Goal: Task Accomplishment & Management: Complete application form

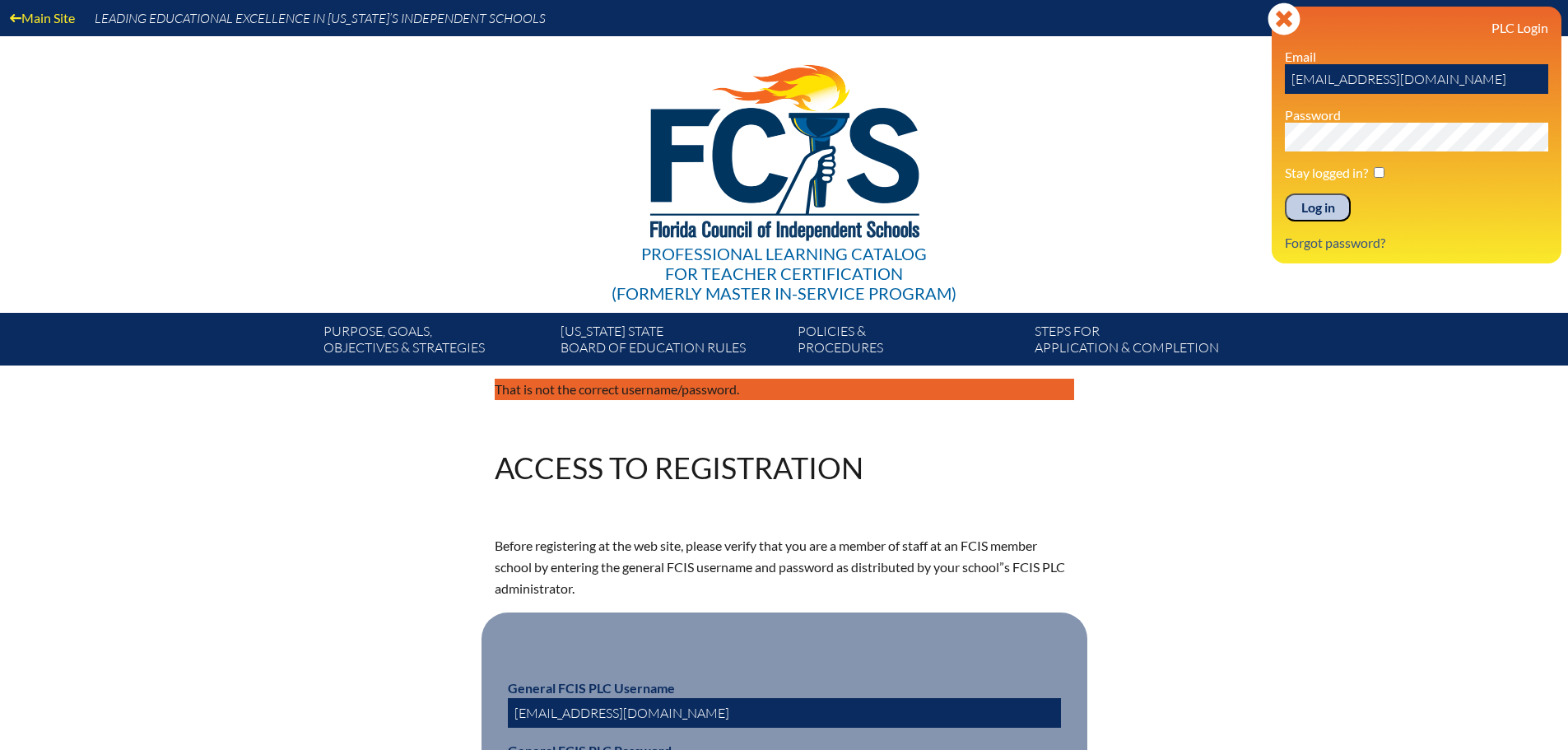
click at [1308, 201] on input "Log in" at bounding box center [1318, 207] width 66 height 28
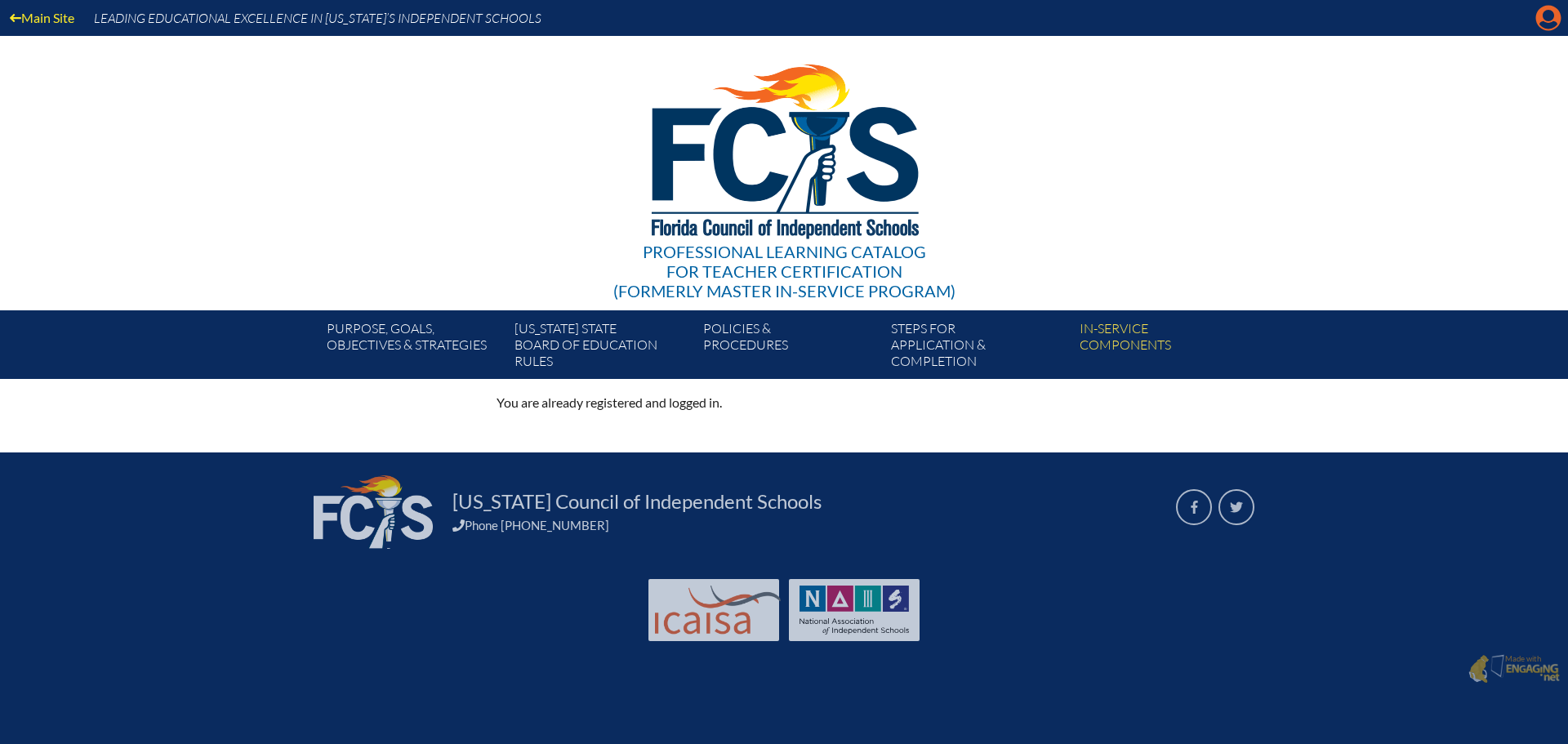
click at [1545, 13] on icon "Manage account" at bounding box center [1548, 17] width 26 height 26
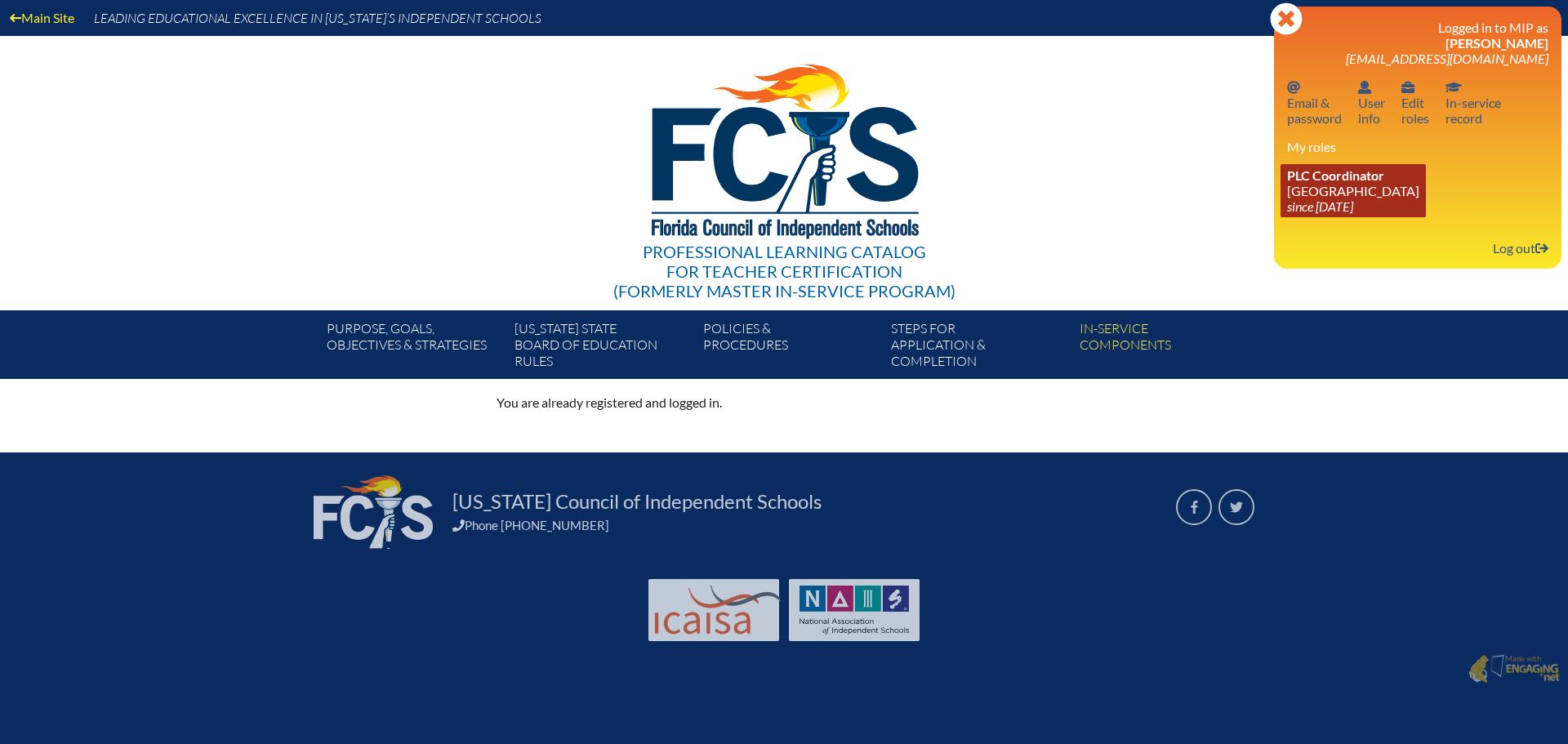
click at [1355, 185] on link "PLC Coordinator Grandview Preparatory School since 2014 Jul 9" at bounding box center [1353, 190] width 145 height 53
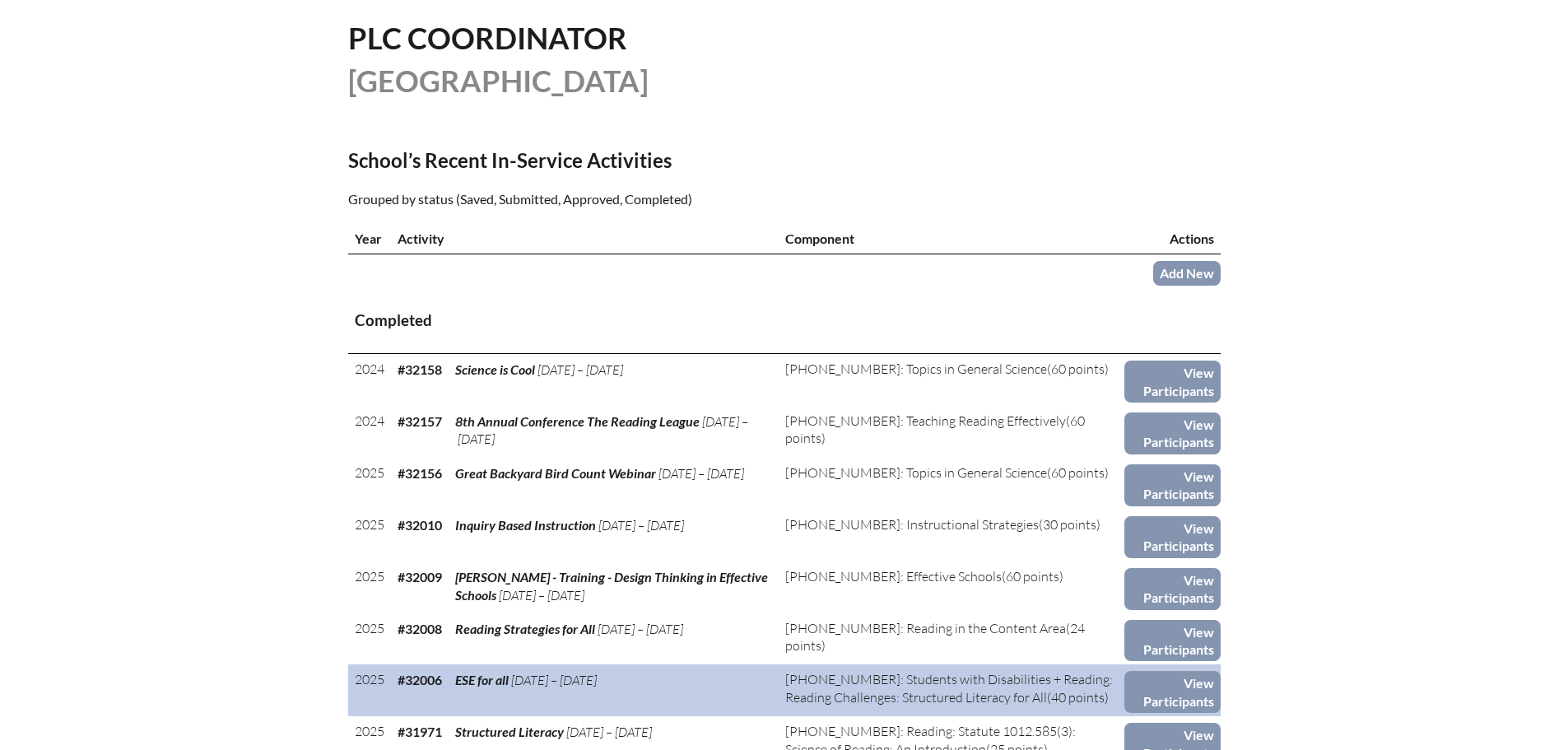
scroll to position [494, 0]
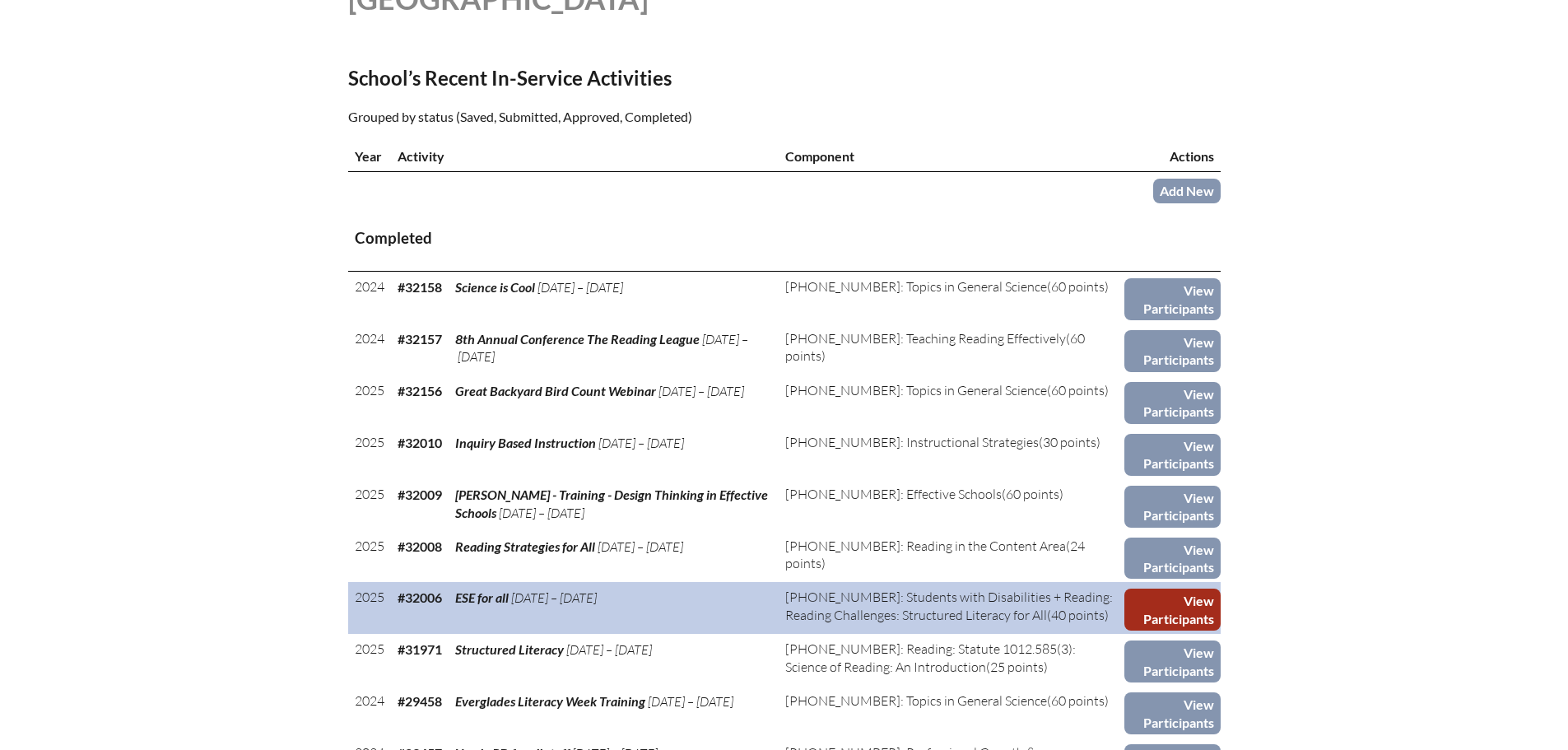
click at [1151, 596] on link "View Participants" at bounding box center [1172, 609] width 96 height 42
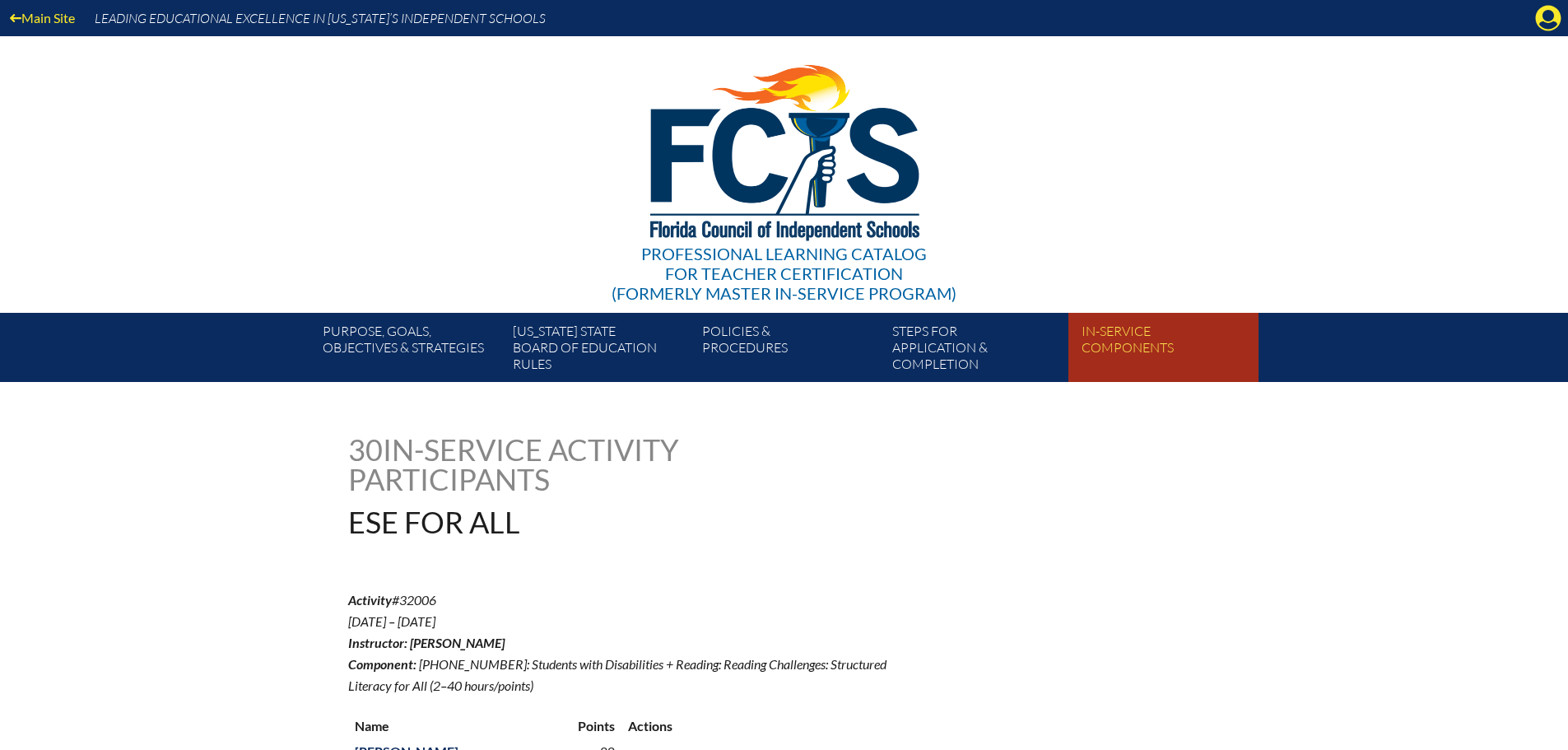
click at [1142, 349] on link "In-service components" at bounding box center [1169, 351] width 189 height 62
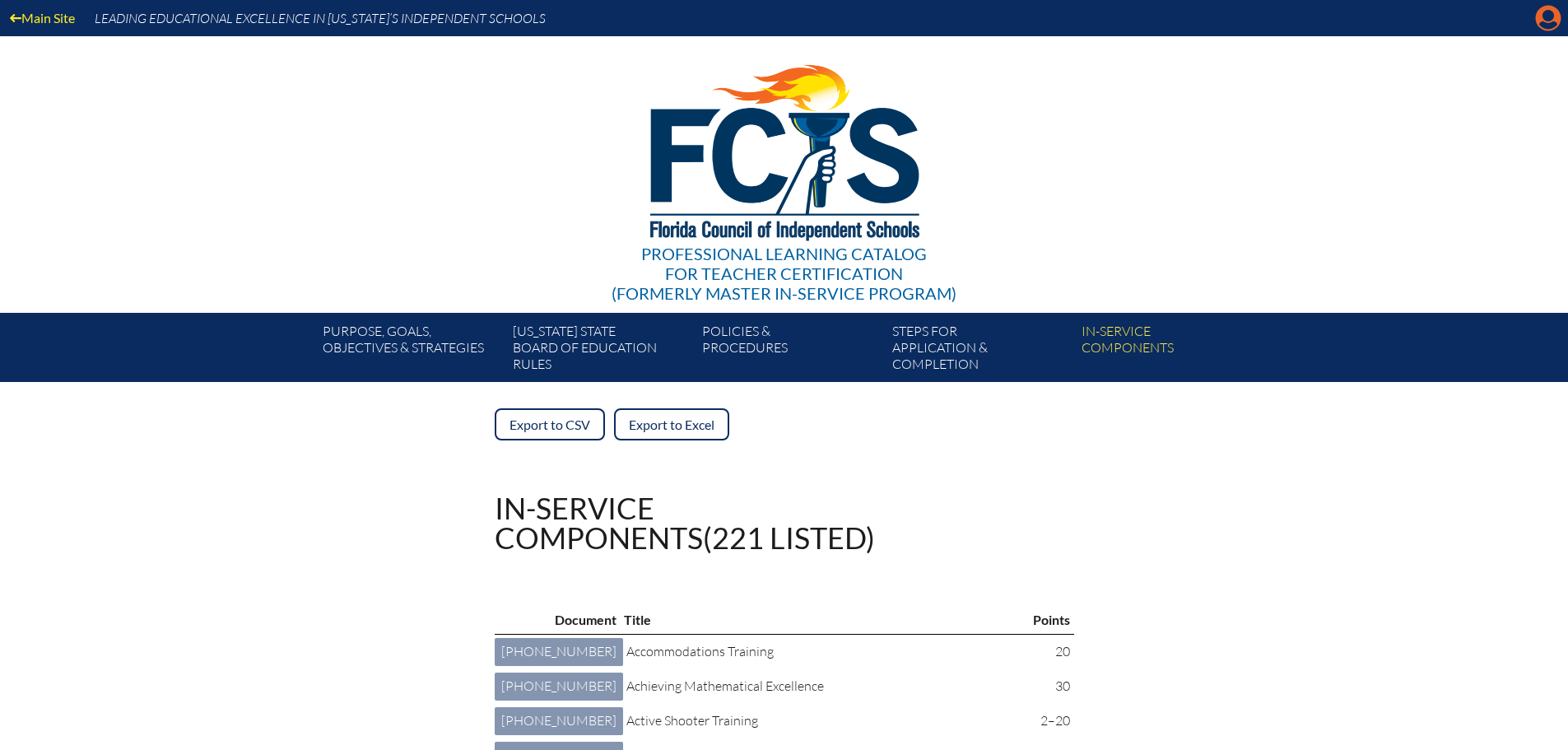
drag, startPoint x: 0, startPoint y: 0, endPoint x: 1553, endPoint y: 21, distance: 1553.1
click at [1553, 21] on icon "Manage account" at bounding box center [1548, 17] width 26 height 26
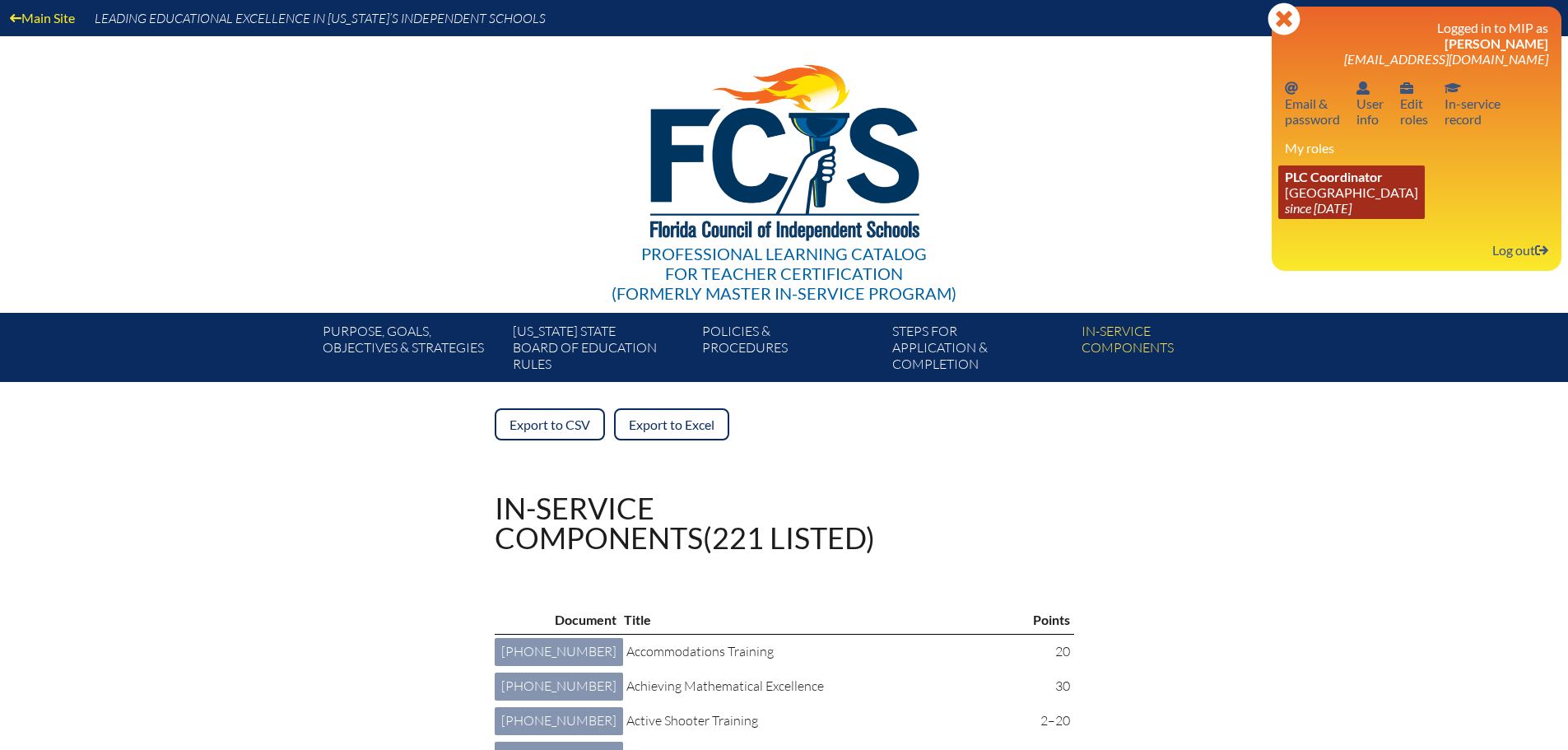
click at [1352, 196] on link "PLC Coordinator Grandview Preparatory School since 2014 Jul 9" at bounding box center [1351, 191] width 147 height 53
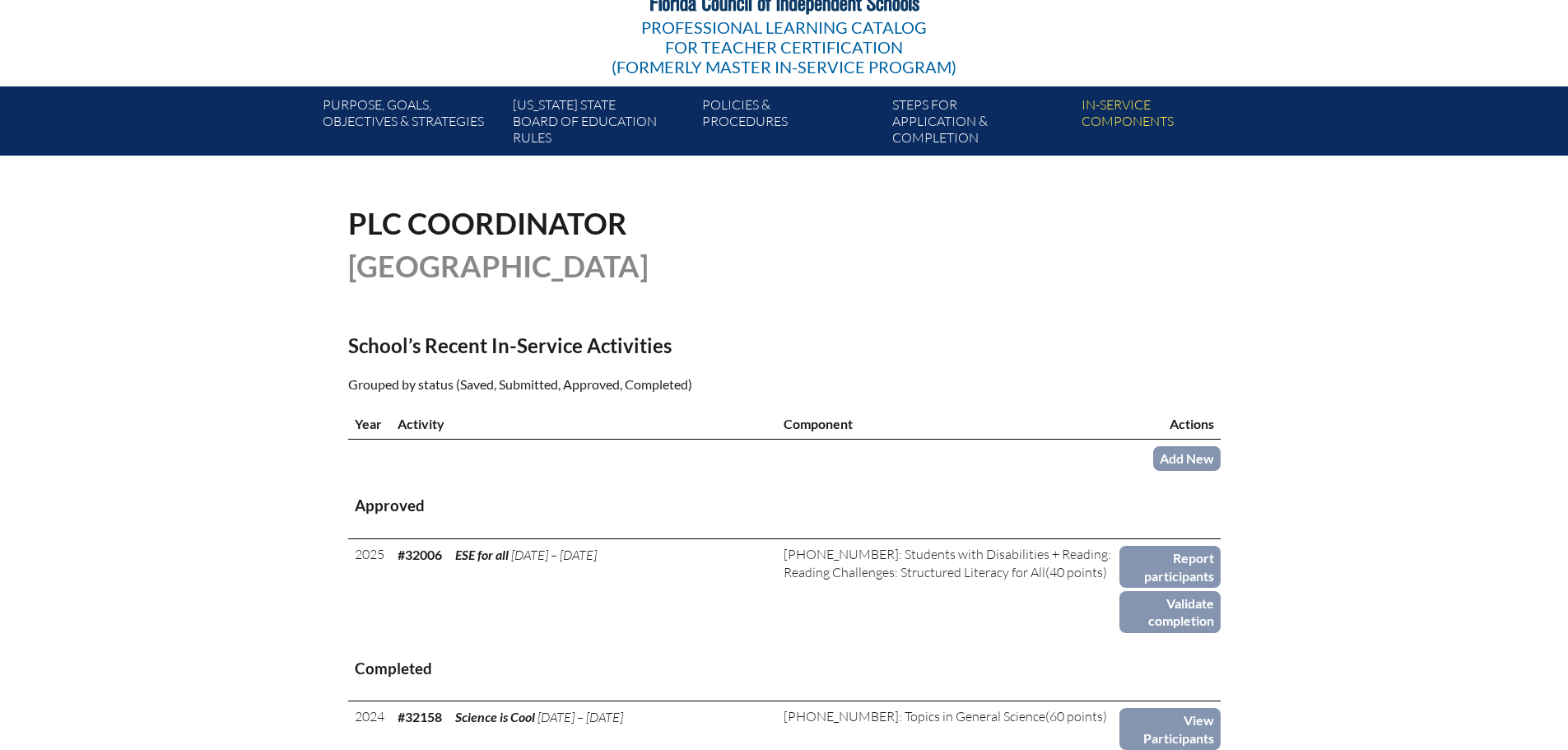
scroll to position [247, 0]
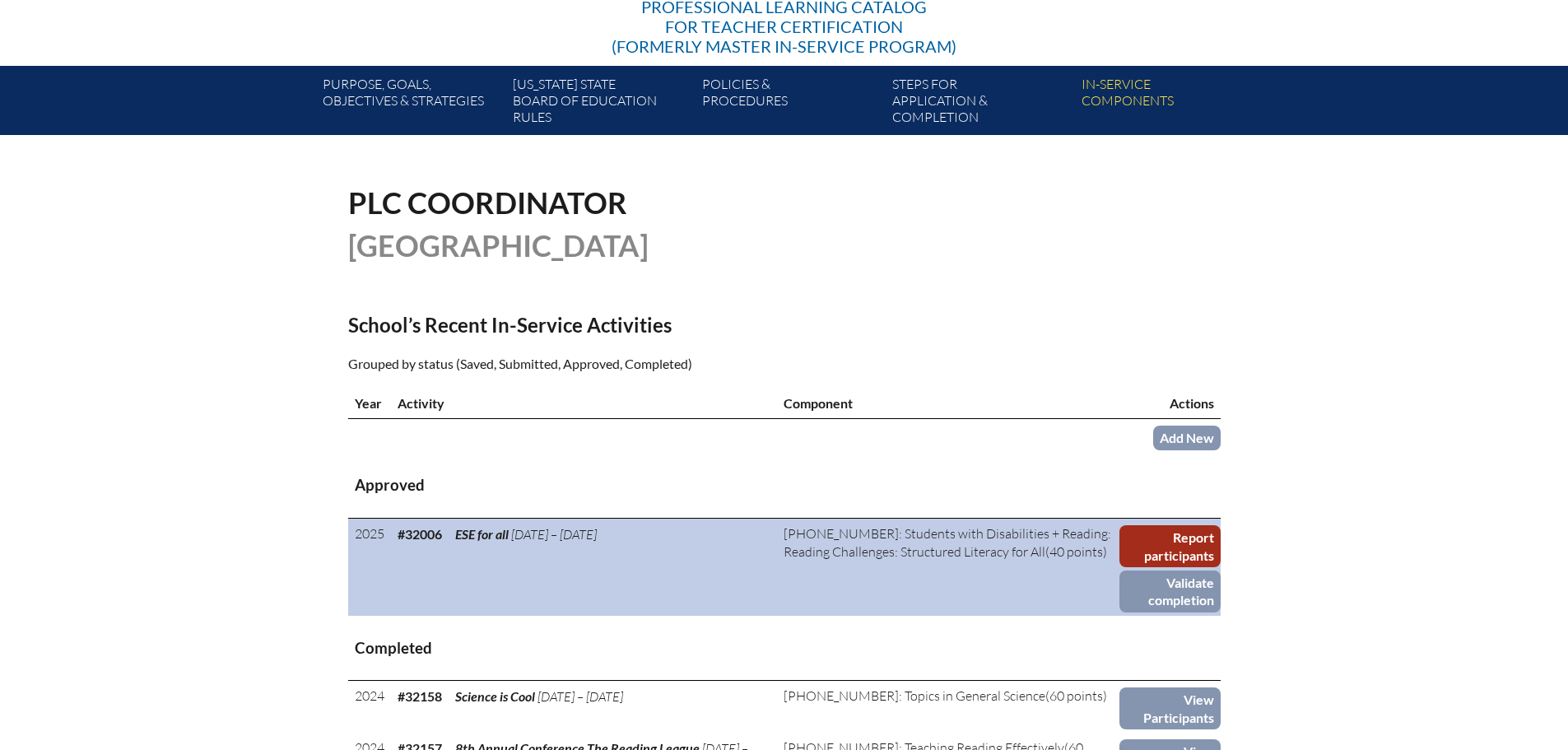
click at [1161, 540] on link "Report participants" at bounding box center [1169, 546] width 100 height 42
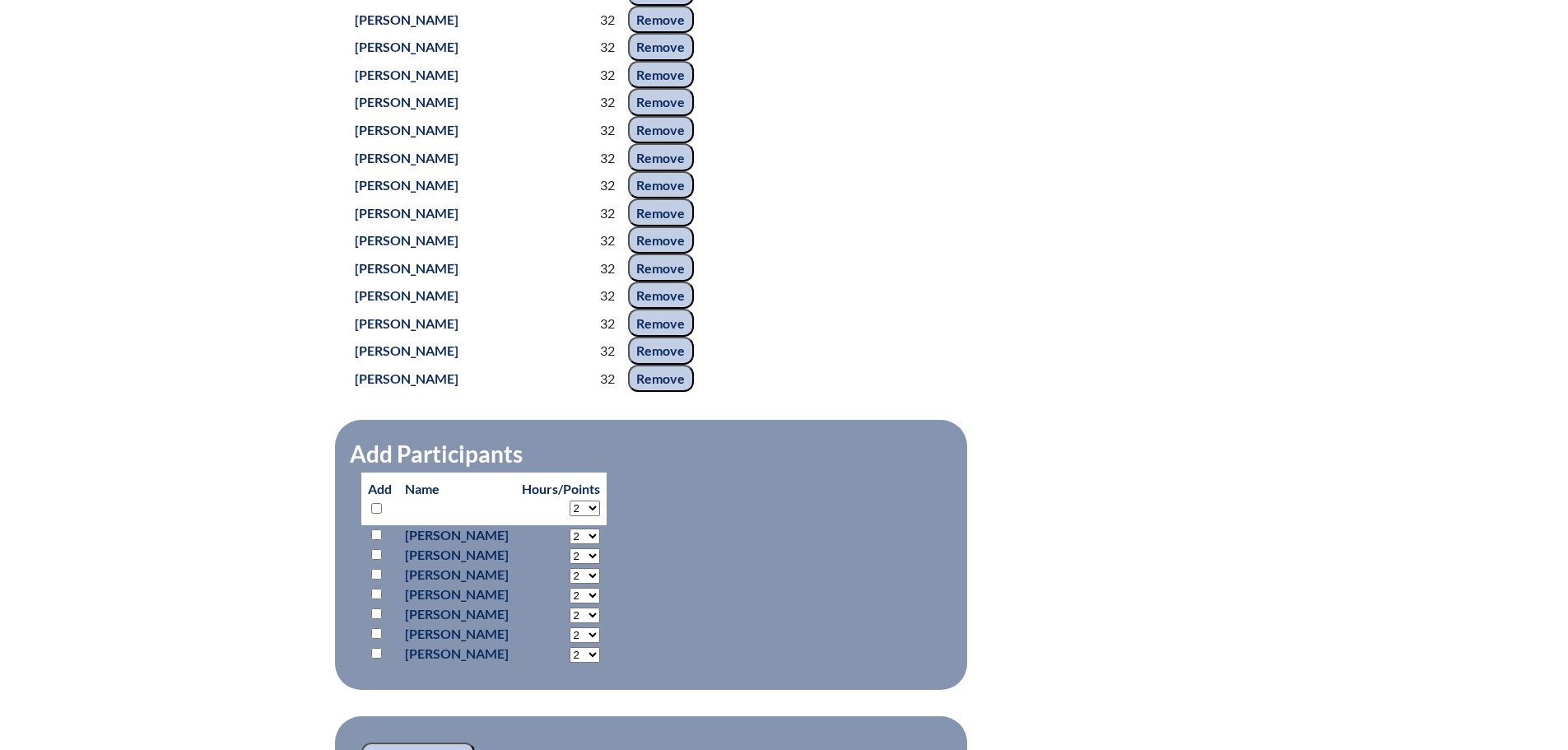
scroll to position [1483, 0]
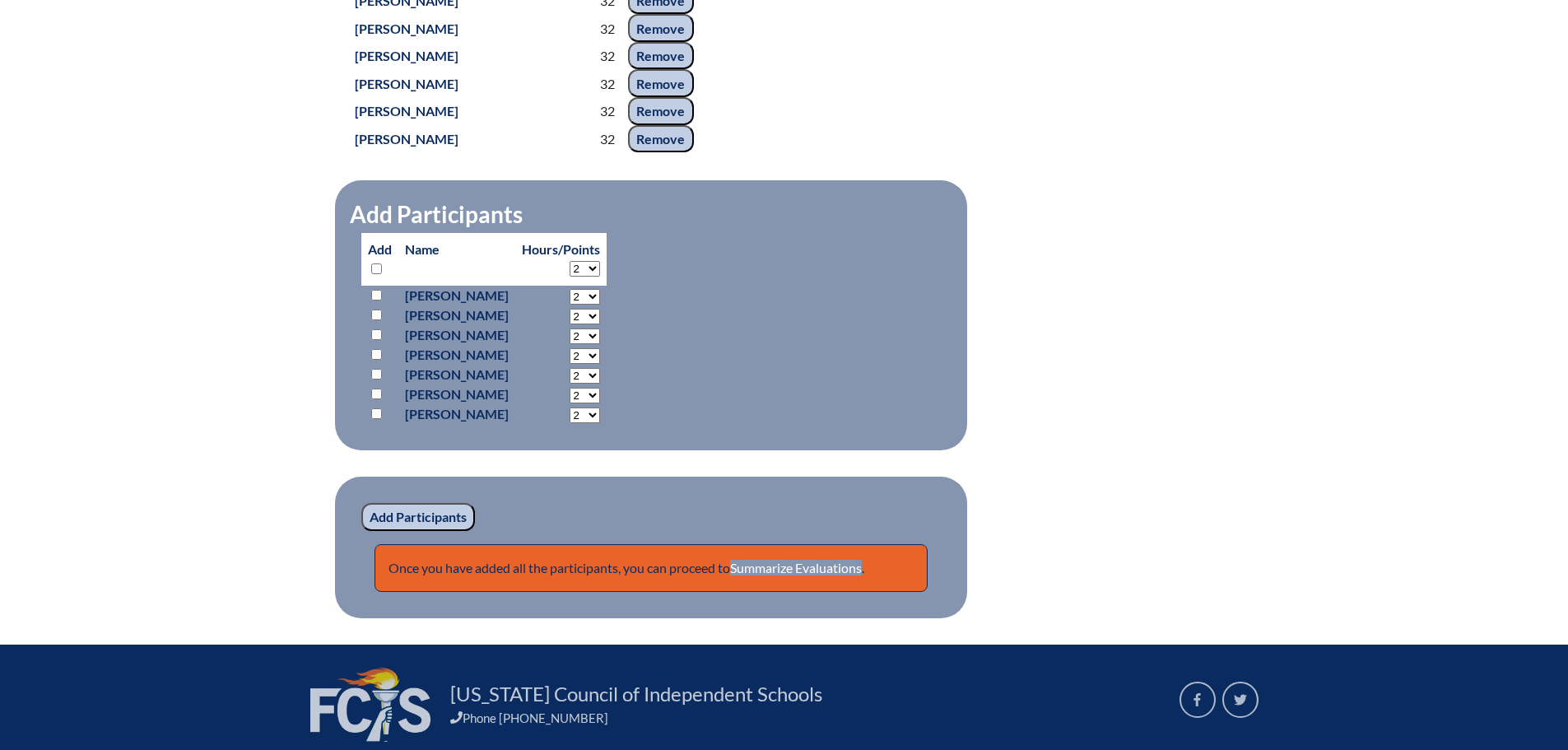
click at [376, 360] on input "checkbox" at bounding box center [376, 355] width 11 height 11
checkbox input "true"
click at [600, 305] on select "2 3 4 5 6 7 8 9 10 11 12 13 14 15 16 17 18 19 20 21 22 23" at bounding box center [584, 297] width 30 height 16
select select "32"
click at [600, 305] on select "2 3 4 5 6 7 8 9 10 11 12 13 14 15 16 17 18 19 20 21 22 23" at bounding box center [584, 297] width 30 height 16
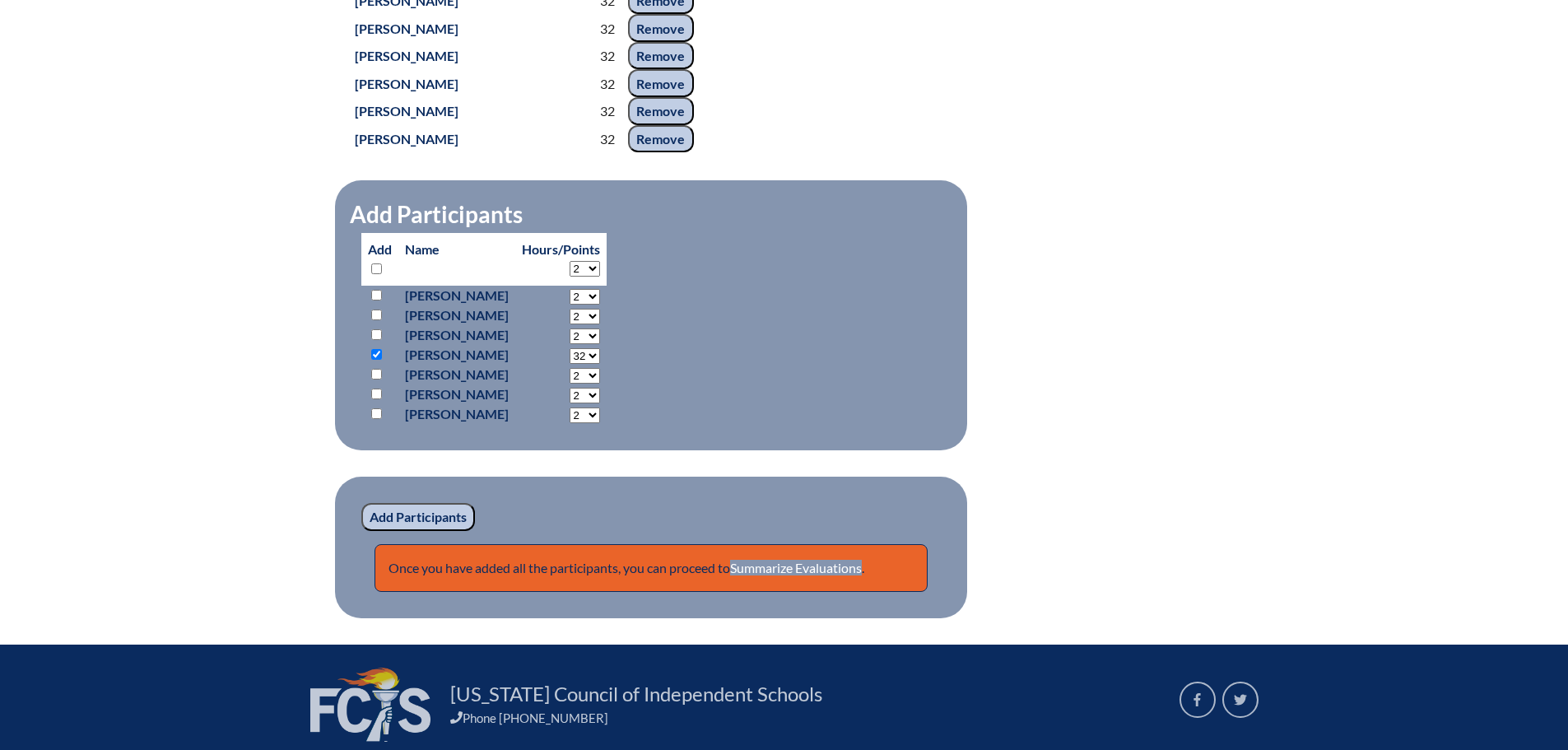
click at [425, 531] on input "Add Participants" at bounding box center [417, 517] width 114 height 28
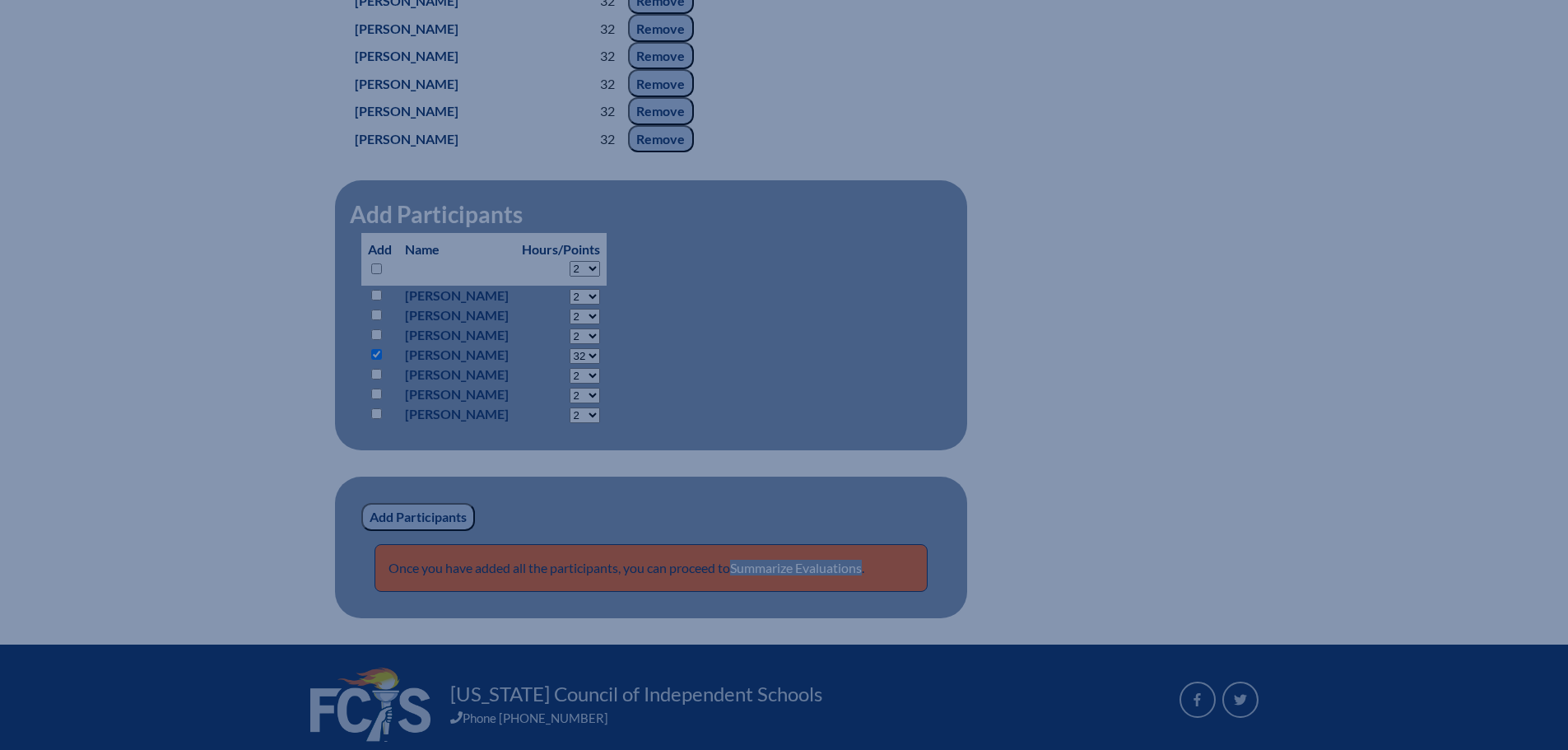
scroll to position [1537, 0]
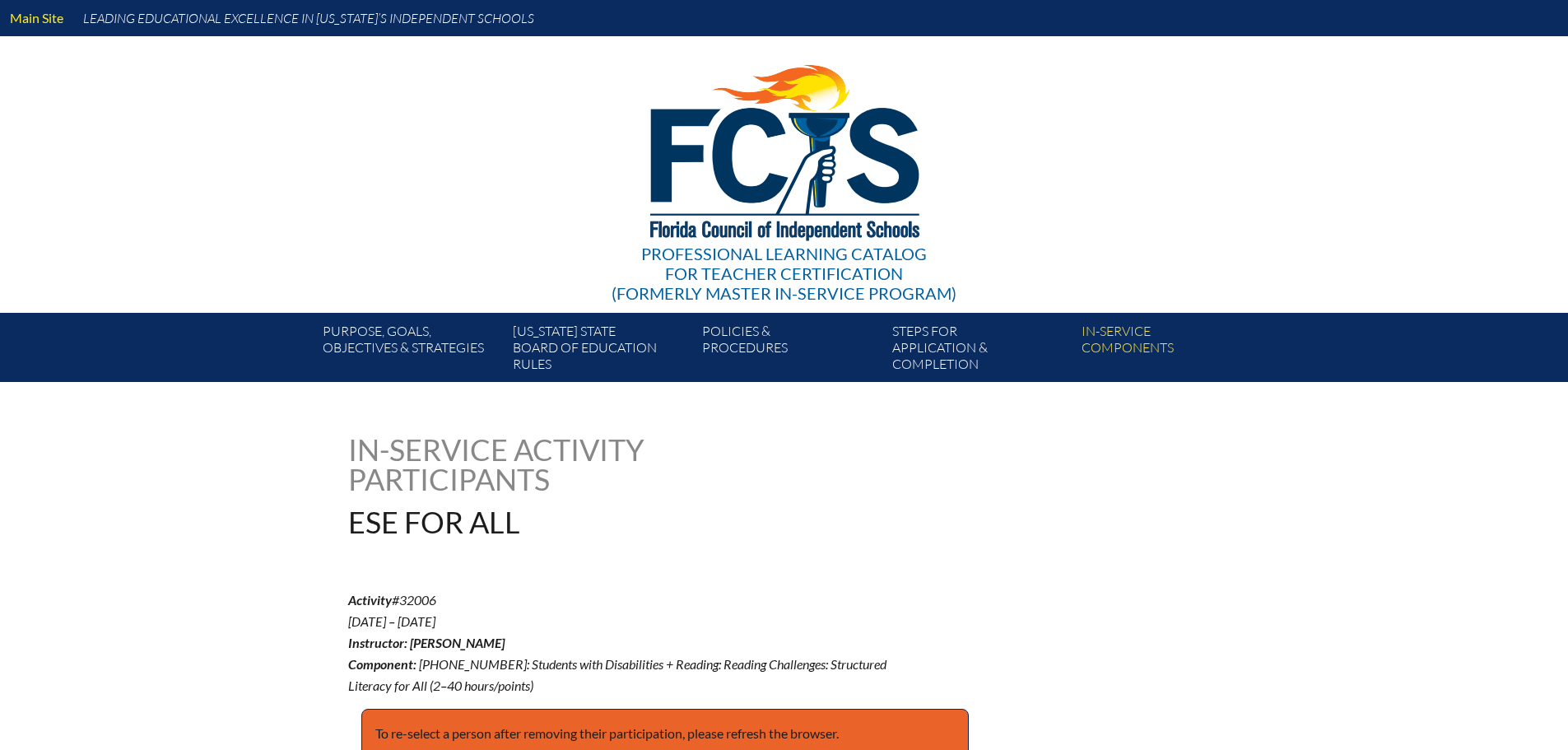
scroll to position [1610, 0]
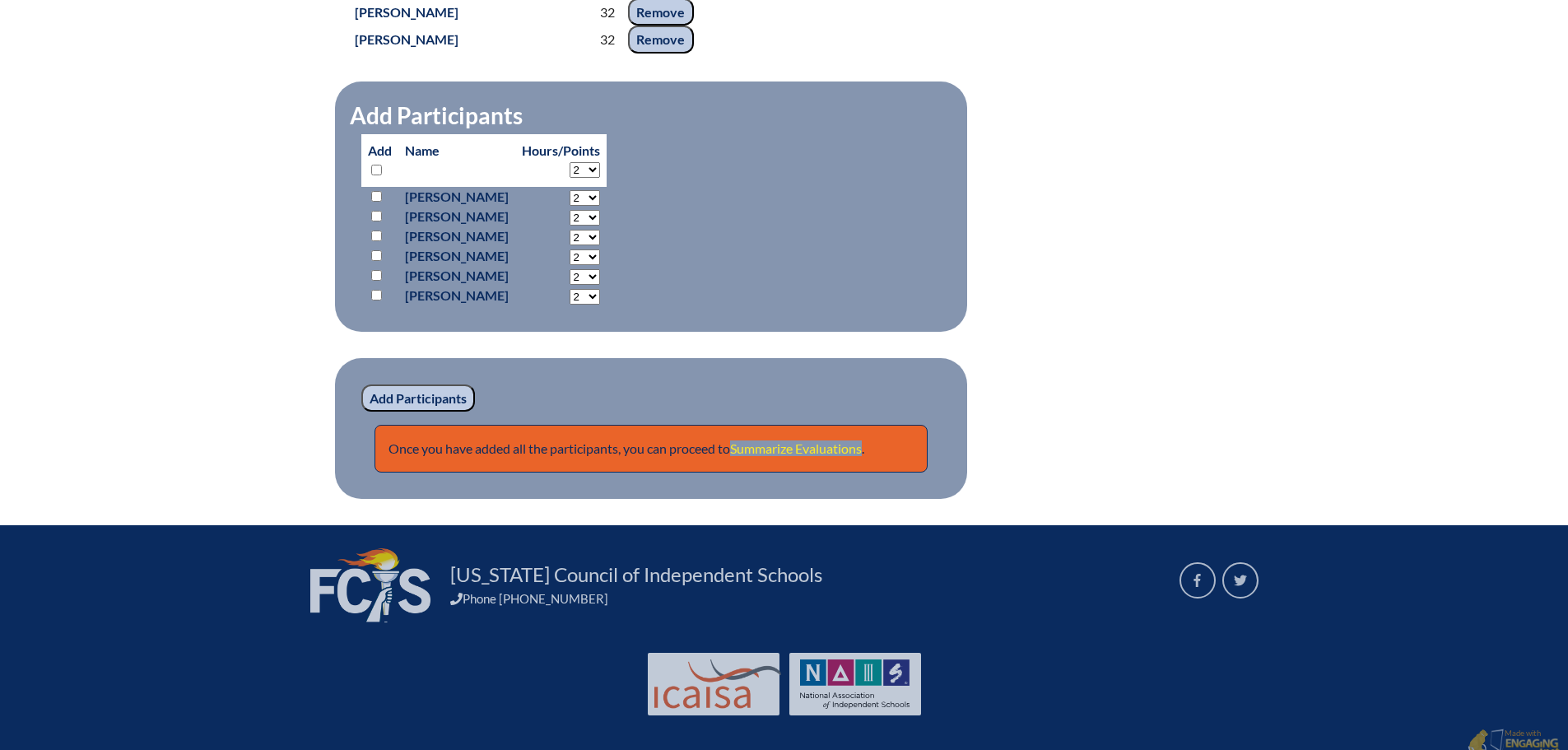
click at [799, 457] on link "Summarize Evaluations" at bounding box center [796, 449] width 132 height 16
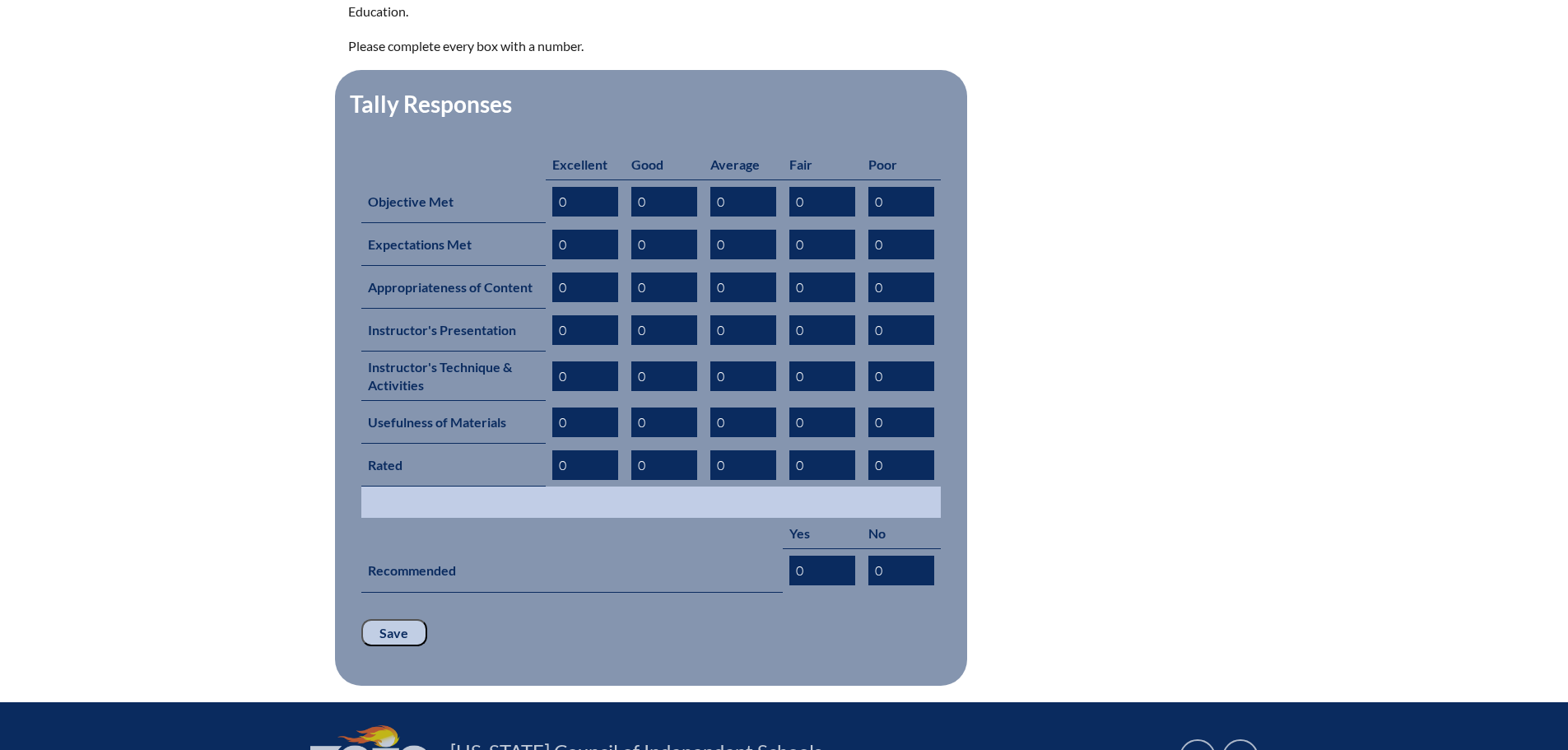
scroll to position [659, 0]
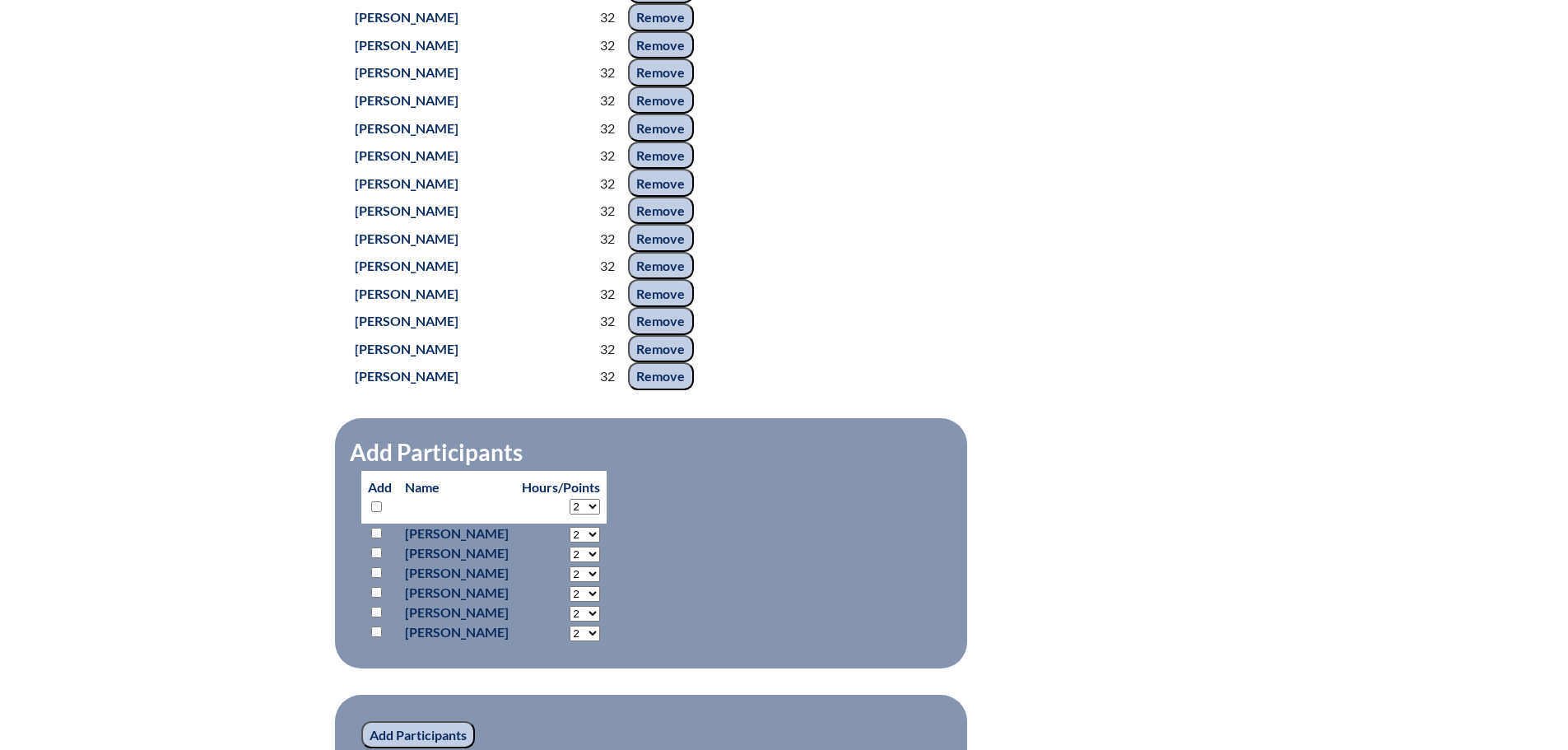
scroll to position [1362, 0]
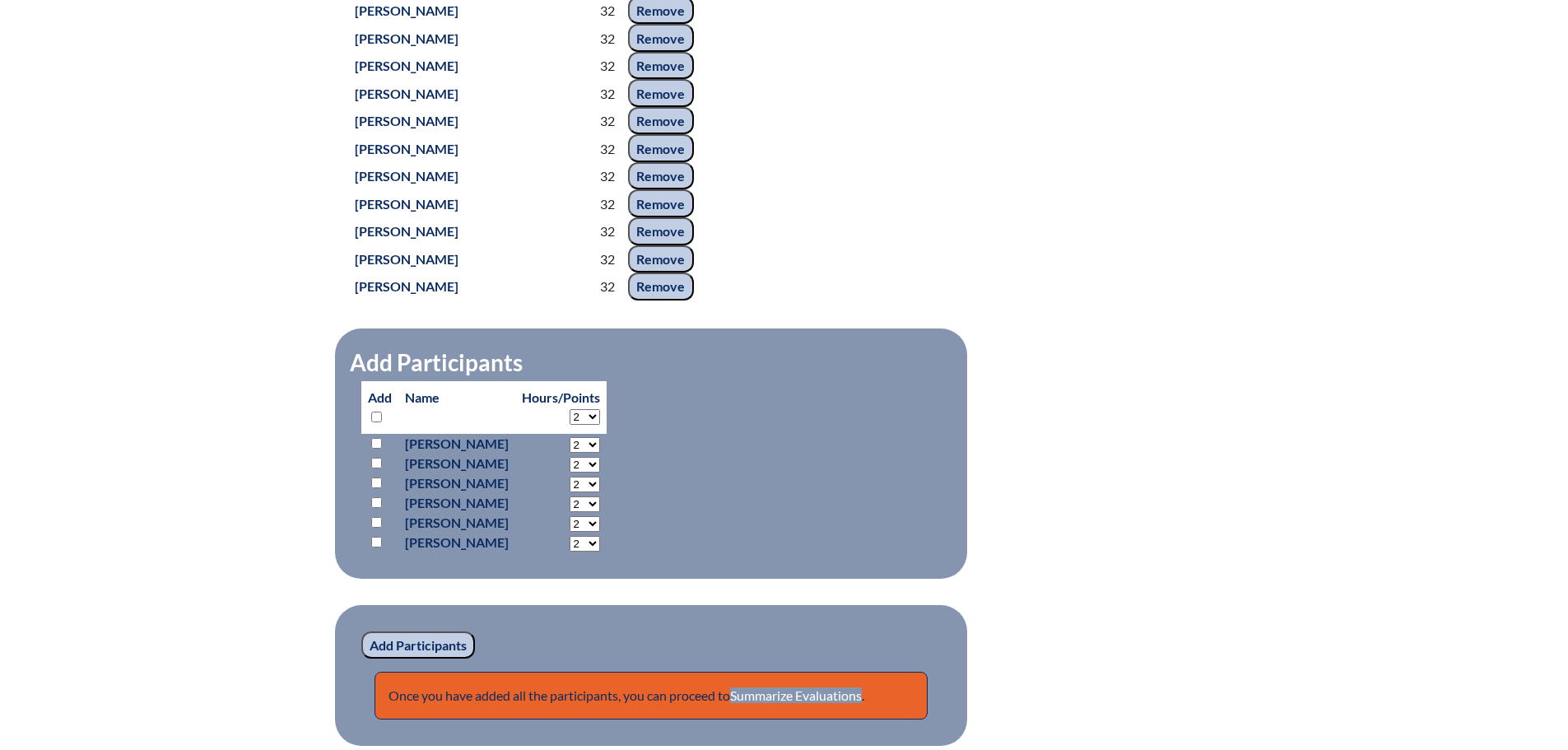
click at [373, 508] on input "checkbox" at bounding box center [376, 502] width 11 height 11
checkbox input "true"
click at [600, 453] on select "2 3 4 5 6 7 8 9 10 11 12 13 14 15 16 17 18 19 20 21 22 23" at bounding box center [584, 445] width 30 height 16
select select "32"
click at [600, 453] on select "2 3 4 5 6 7 8 9 10 11 12 13 14 15 16 17 18 19 20 21 22 23" at bounding box center [584, 445] width 30 height 16
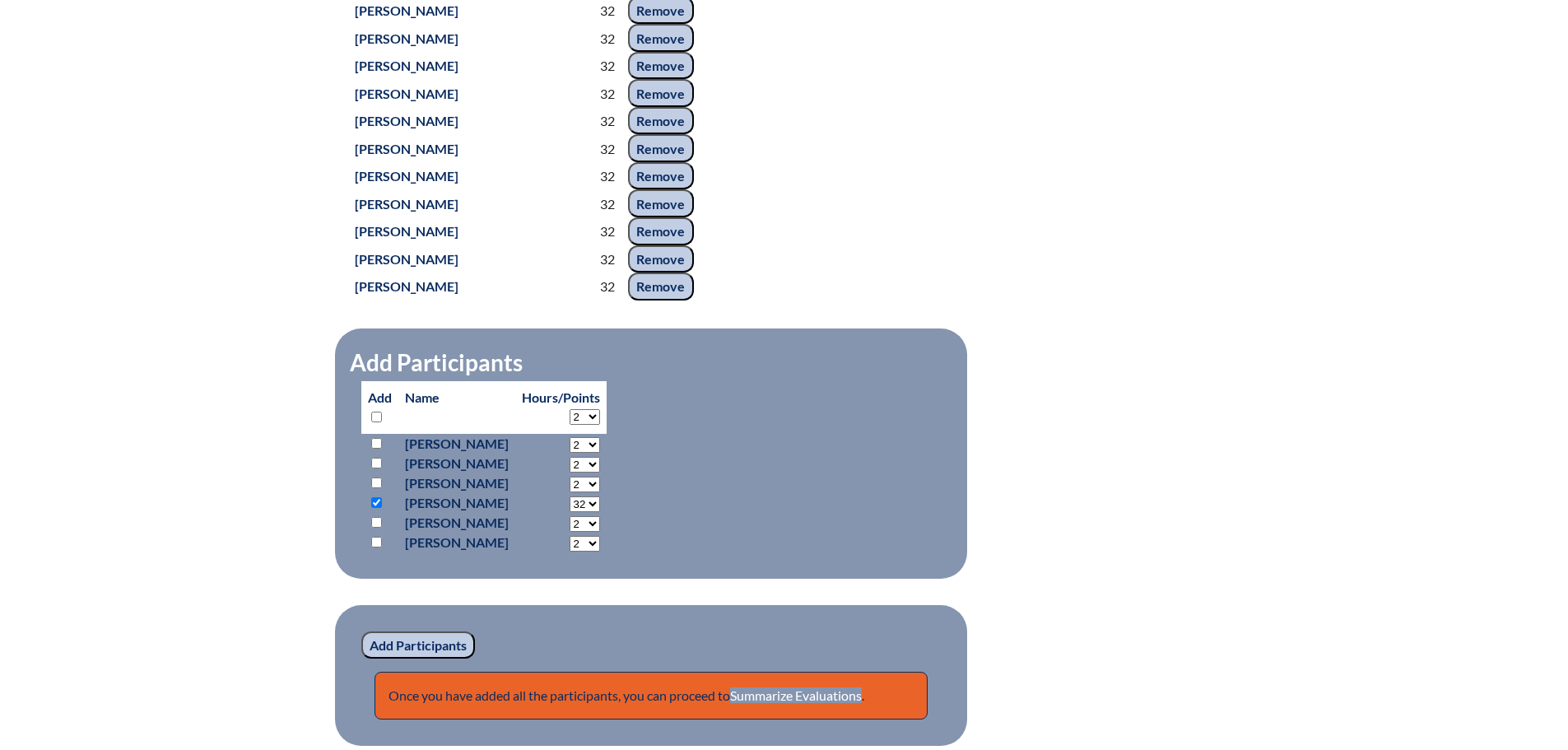
click at [415, 660] on input "Add Participants" at bounding box center [417, 645] width 114 height 28
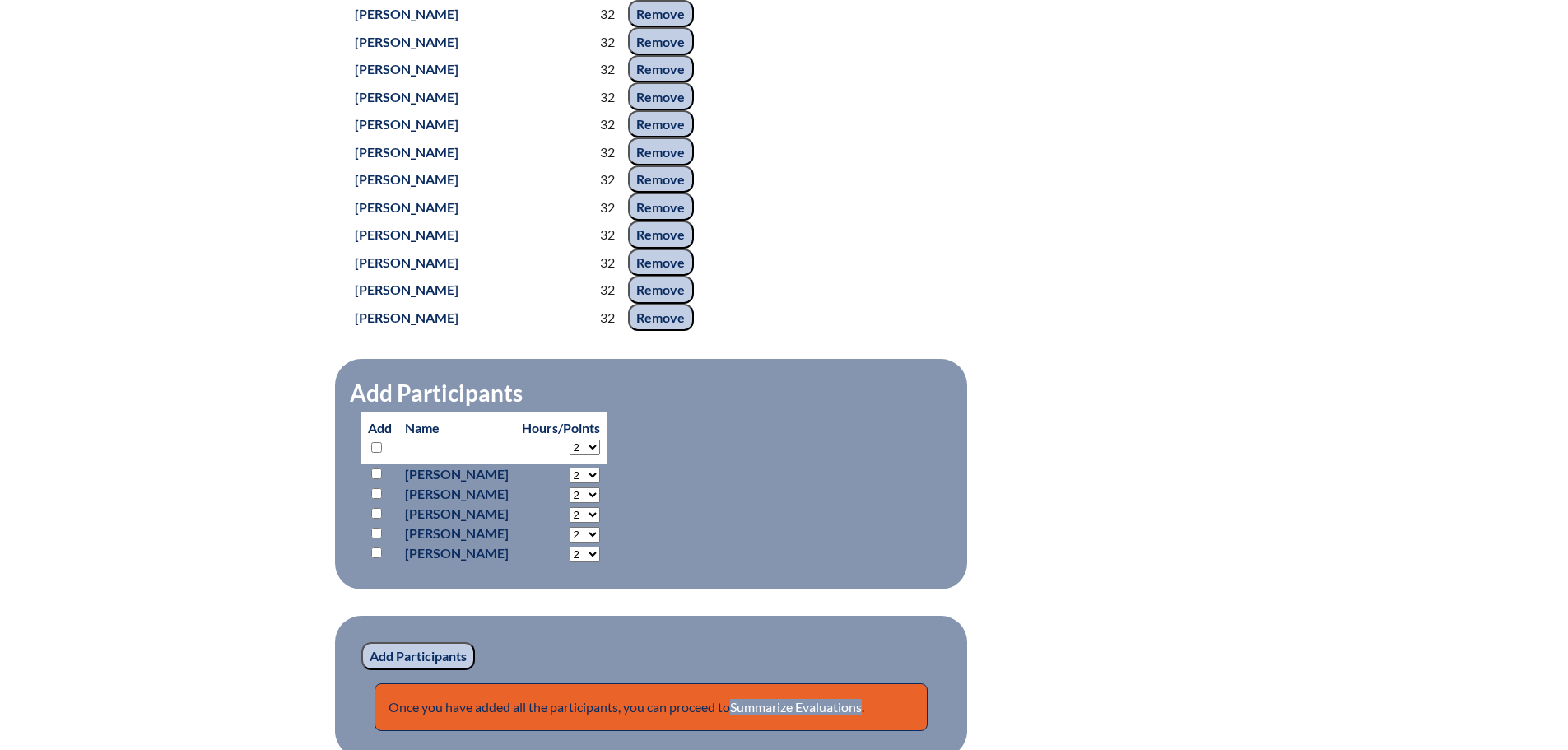
scroll to position [1359, 0]
click at [798, 715] on link "Summarize Evaluations" at bounding box center [796, 707] width 132 height 16
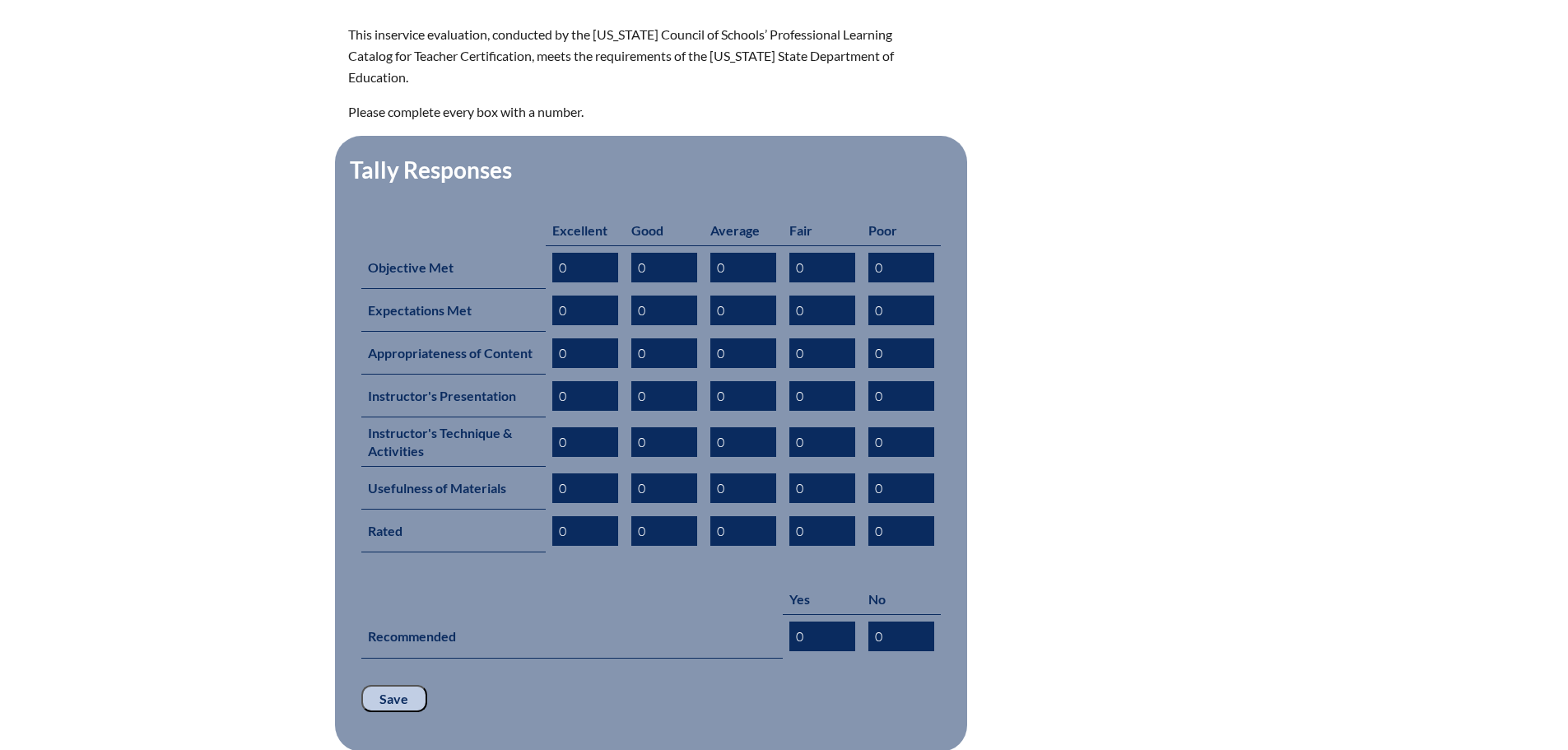
scroll to position [741, 0]
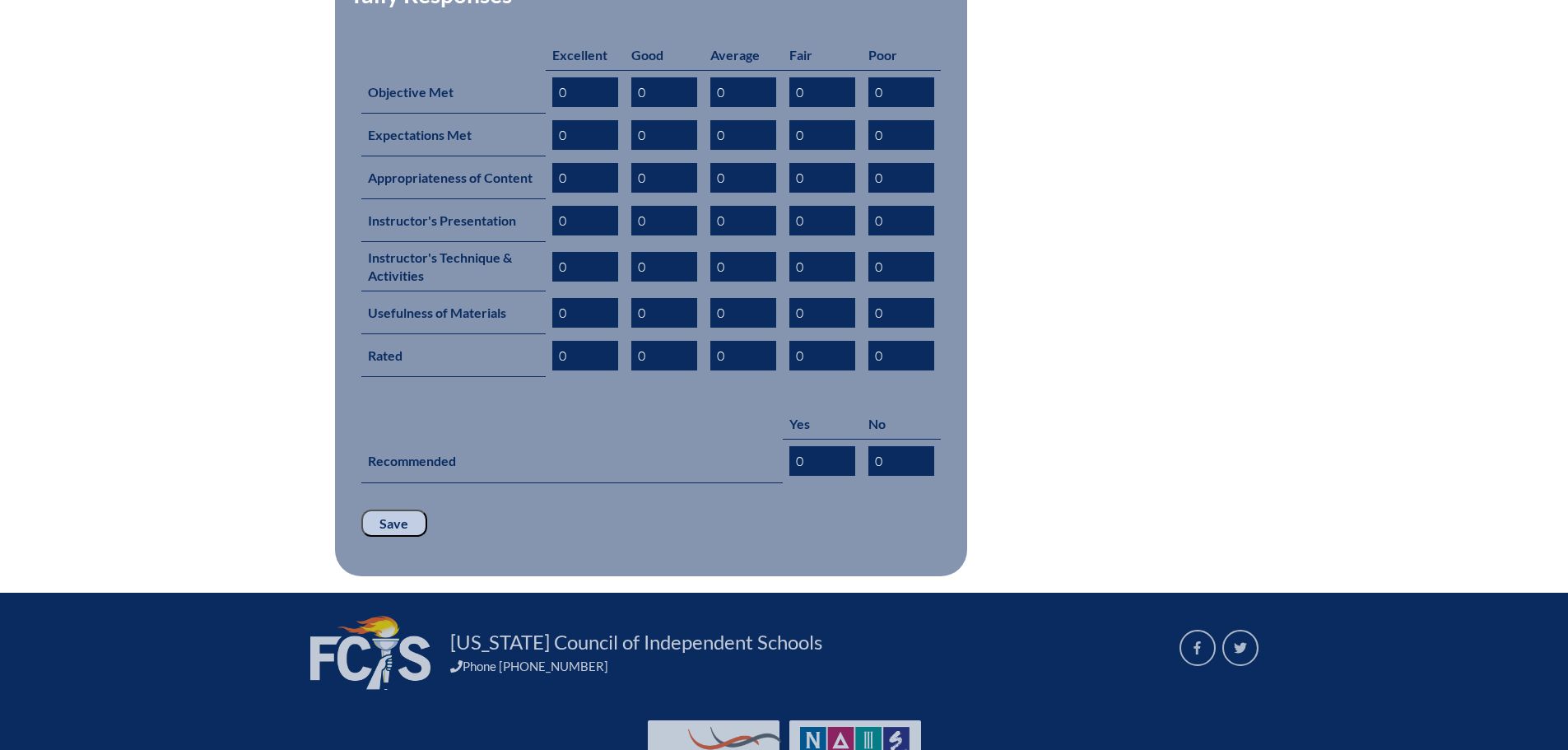
click at [401, 510] on input "Save" at bounding box center [394, 524] width 66 height 28
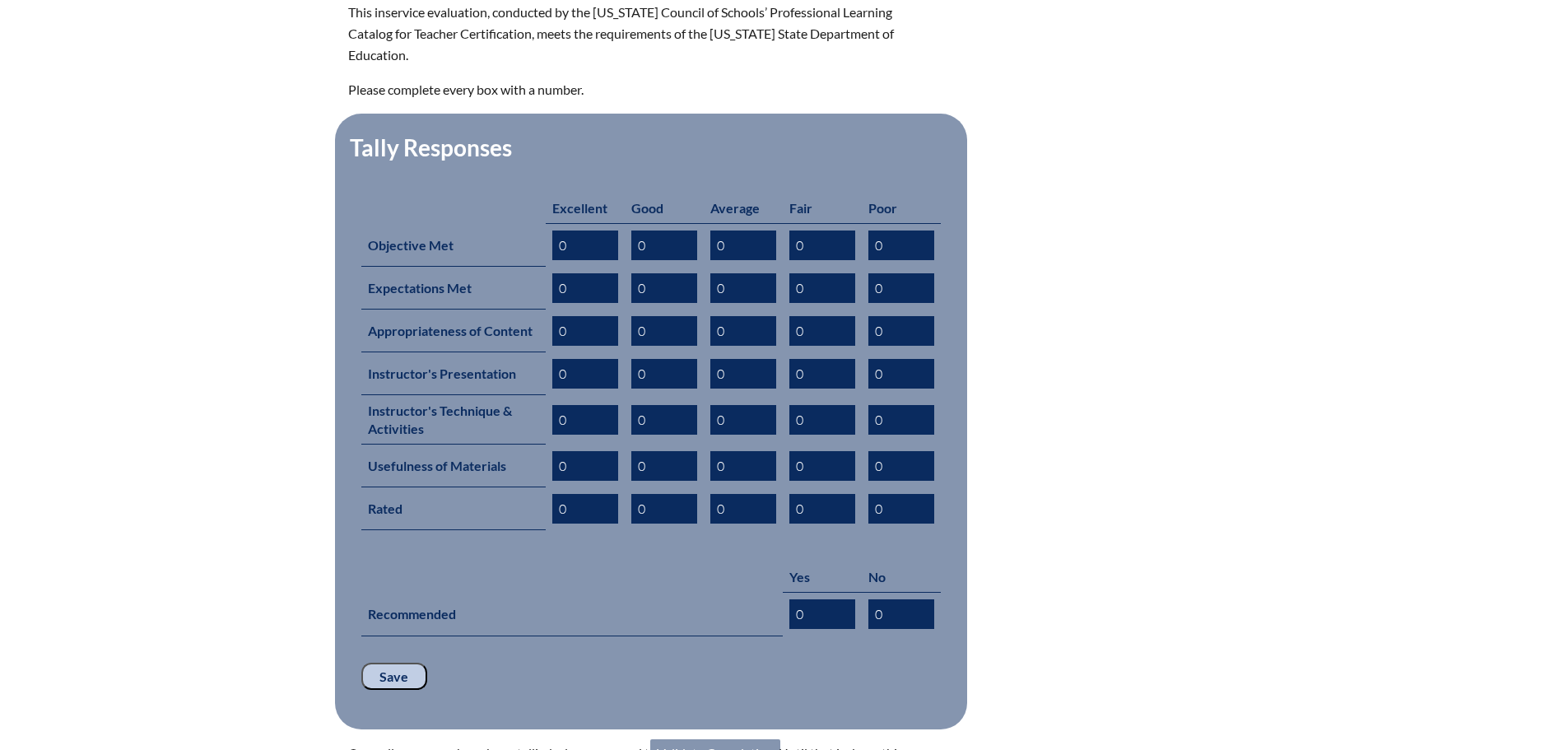
scroll to position [824, 0]
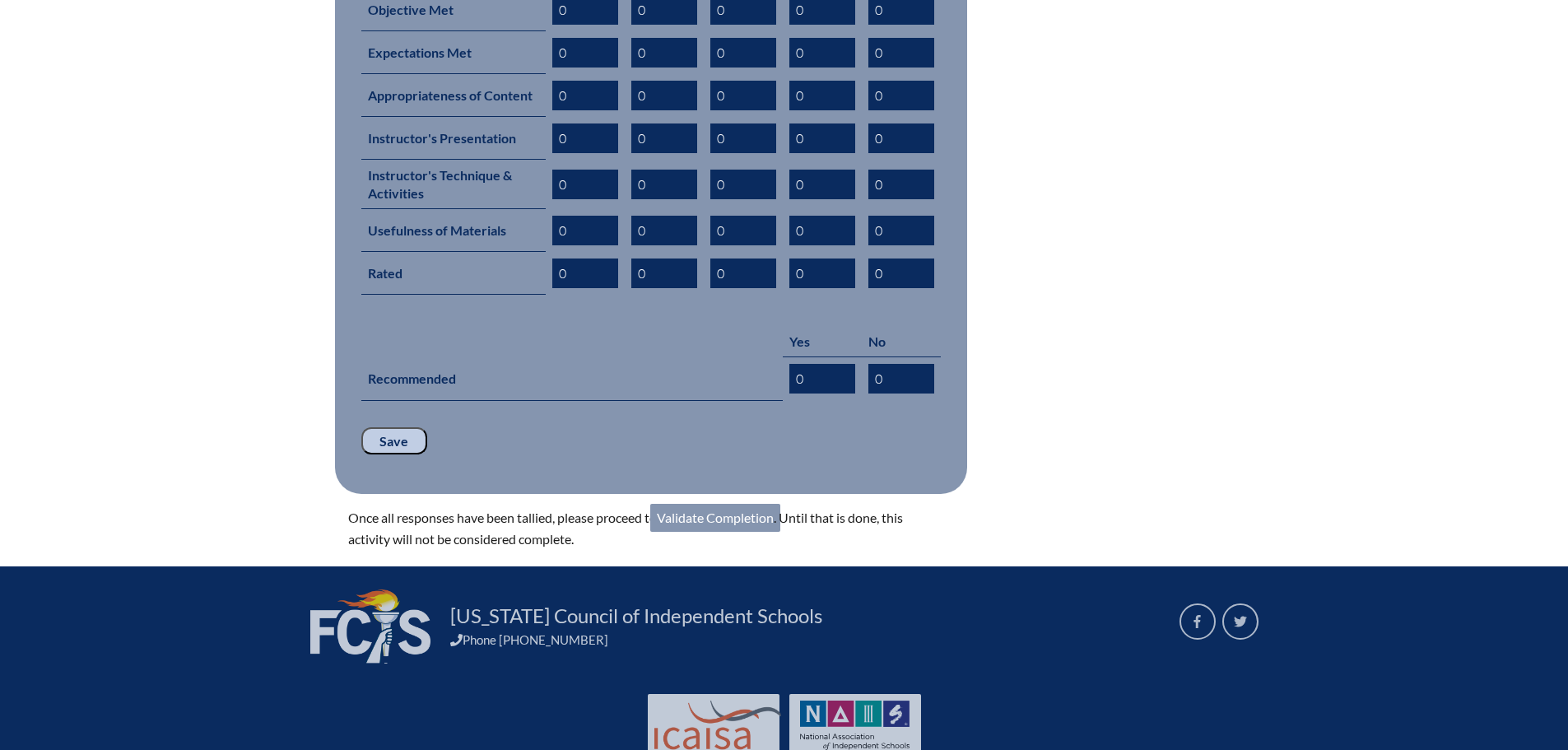
click at [732, 504] on link "Validate Completion" at bounding box center [716, 518] width 130 height 28
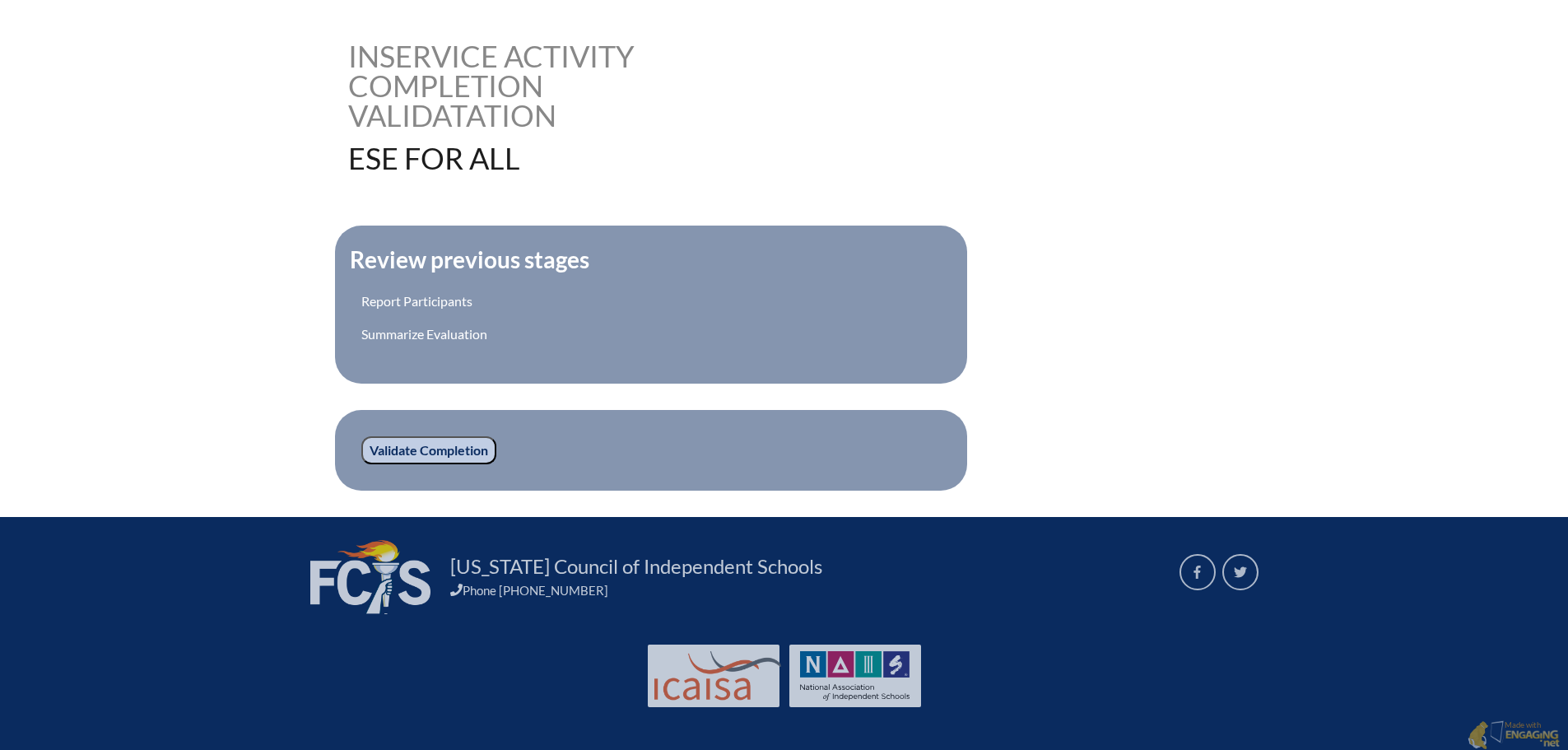
scroll to position [397, 0]
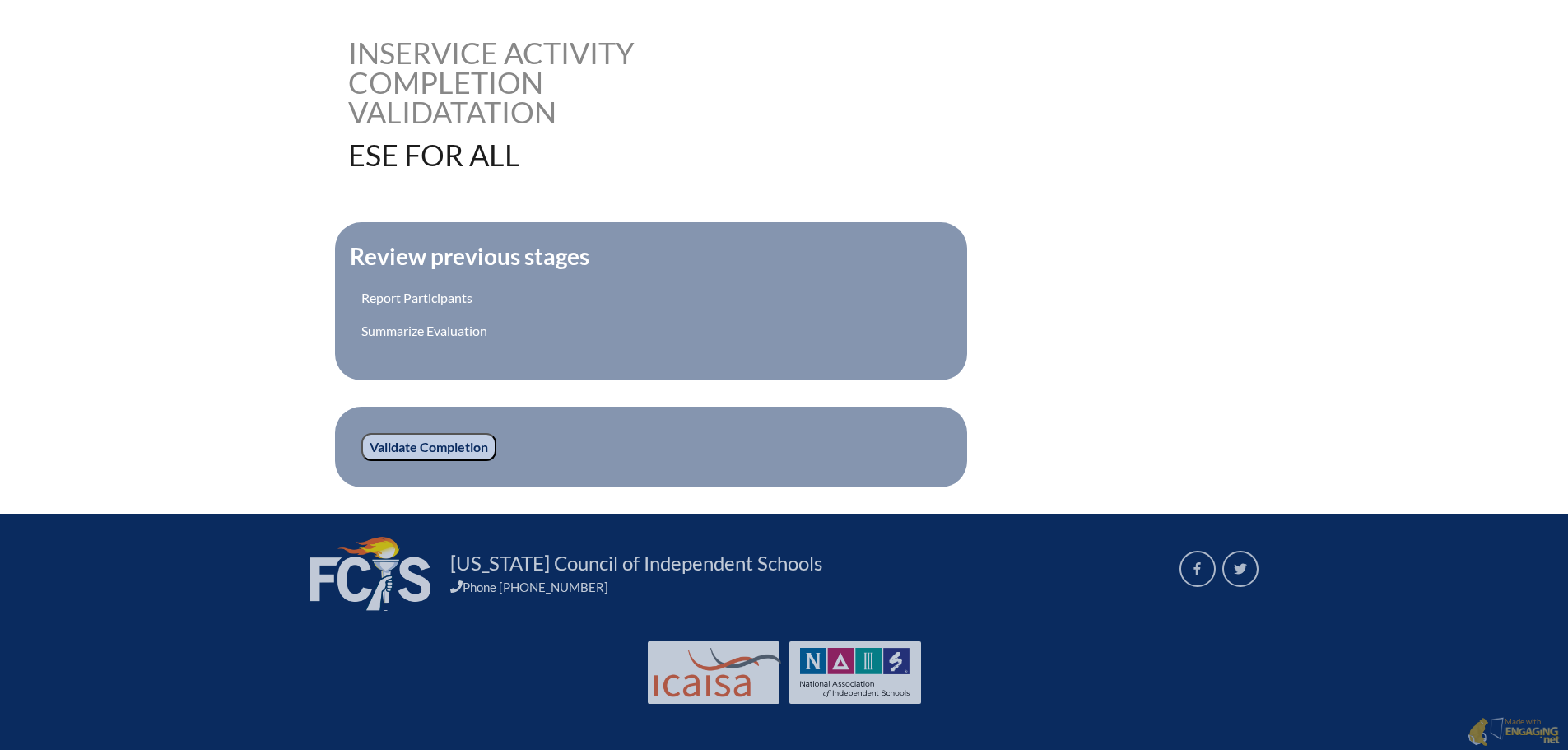
click at [427, 447] on input "Validate Completion" at bounding box center [428, 447] width 135 height 28
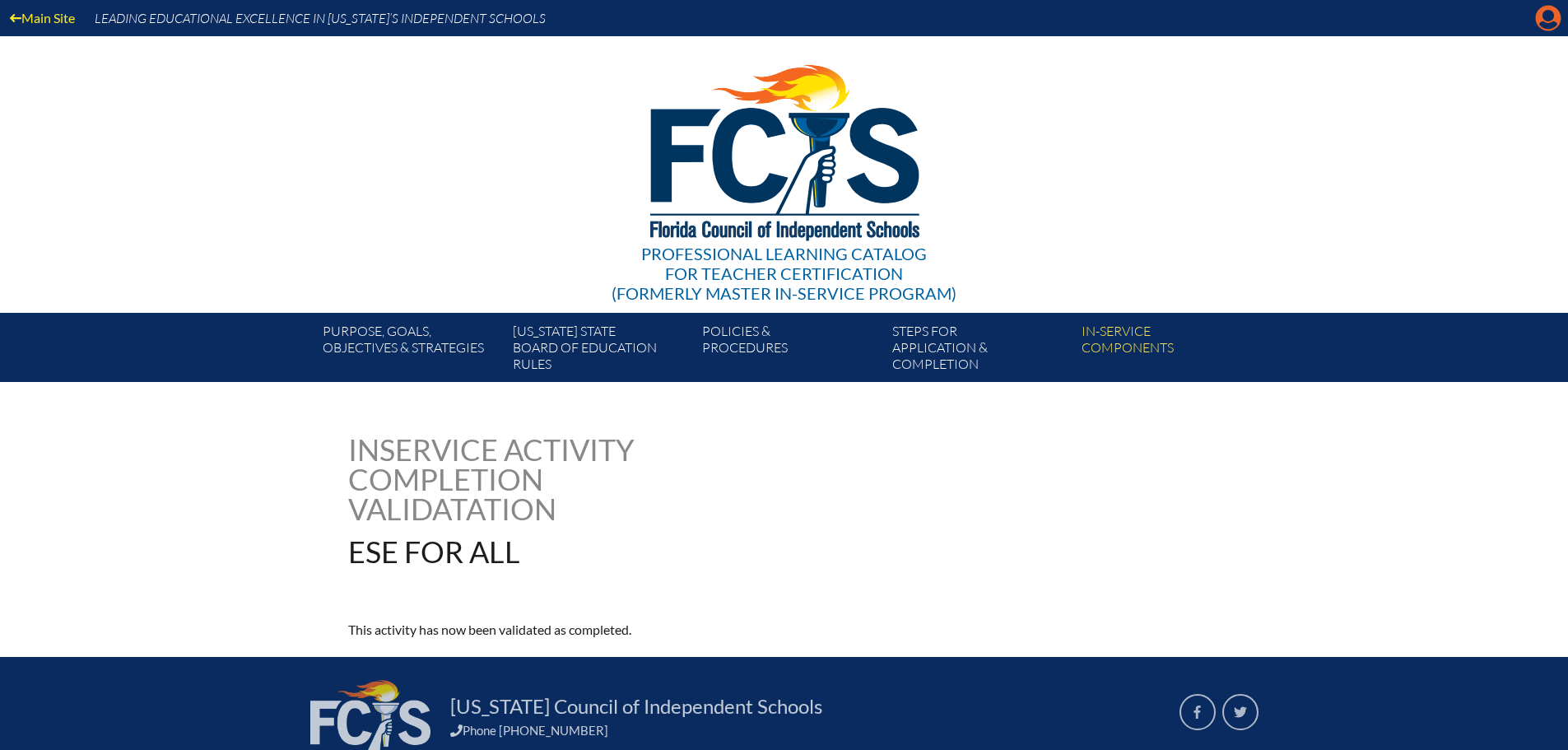
click at [1556, 17] on icon at bounding box center [1549, 18] width 25 height 25
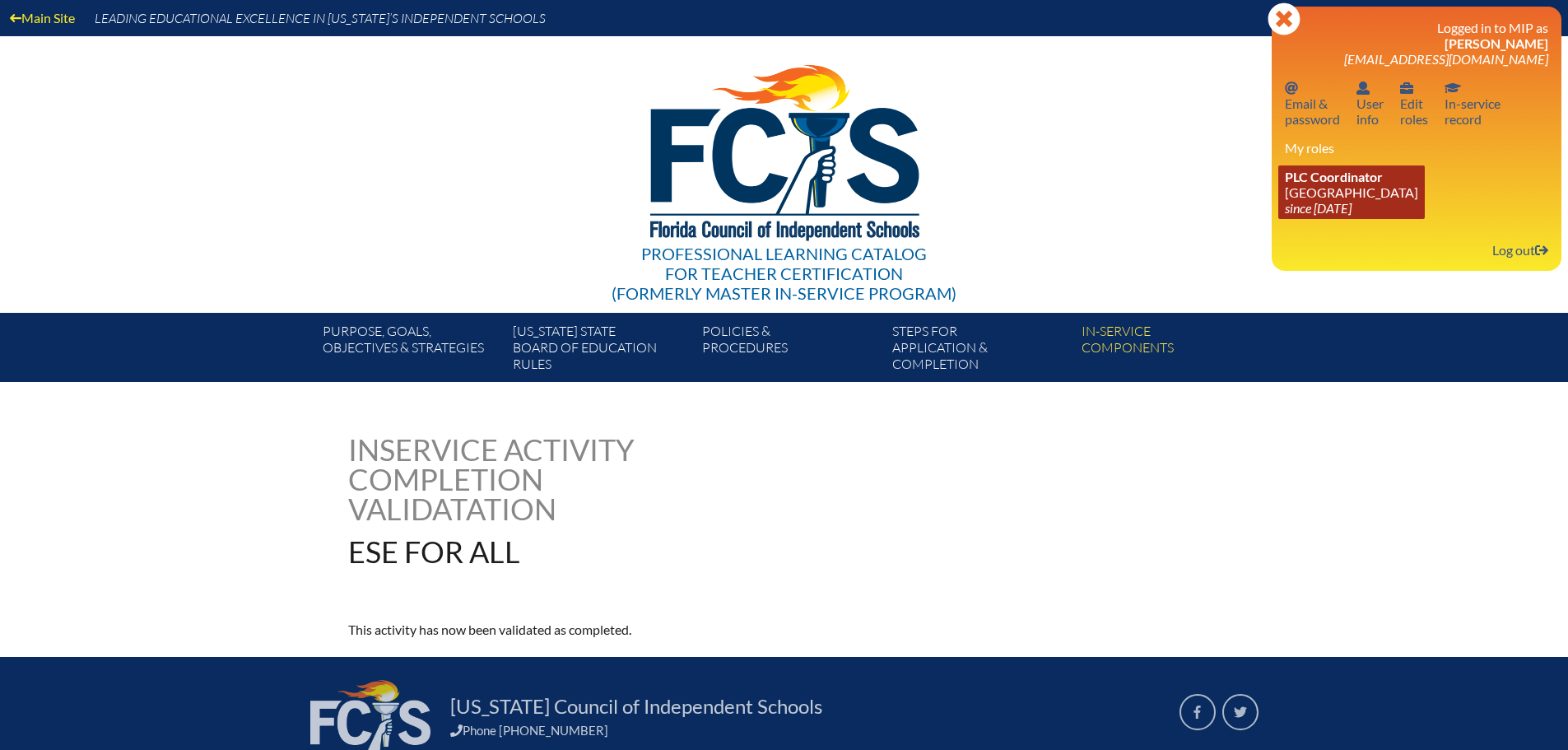
click at [1379, 182] on span "PLC Coordinator" at bounding box center [1334, 177] width 98 height 16
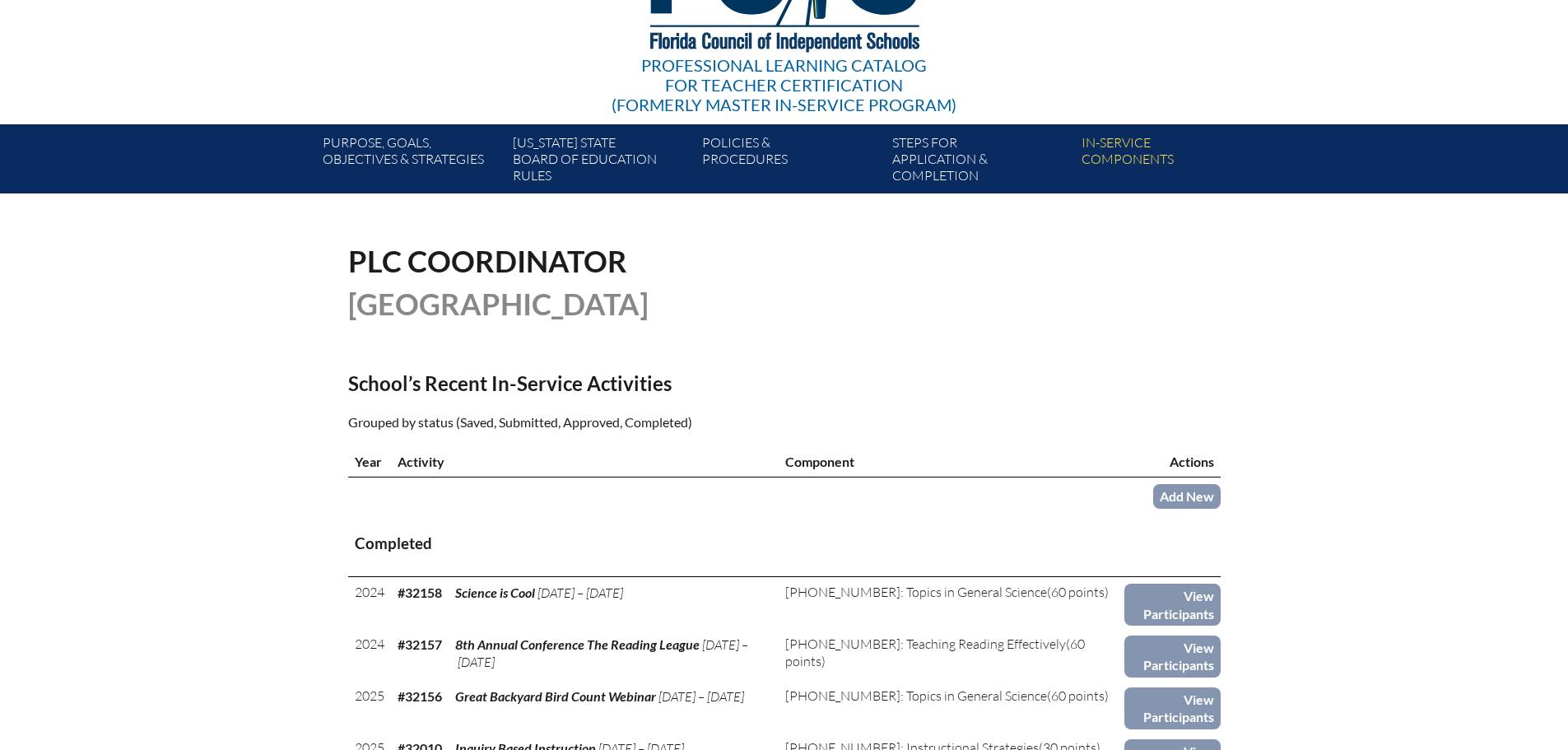
scroll to position [412, 0]
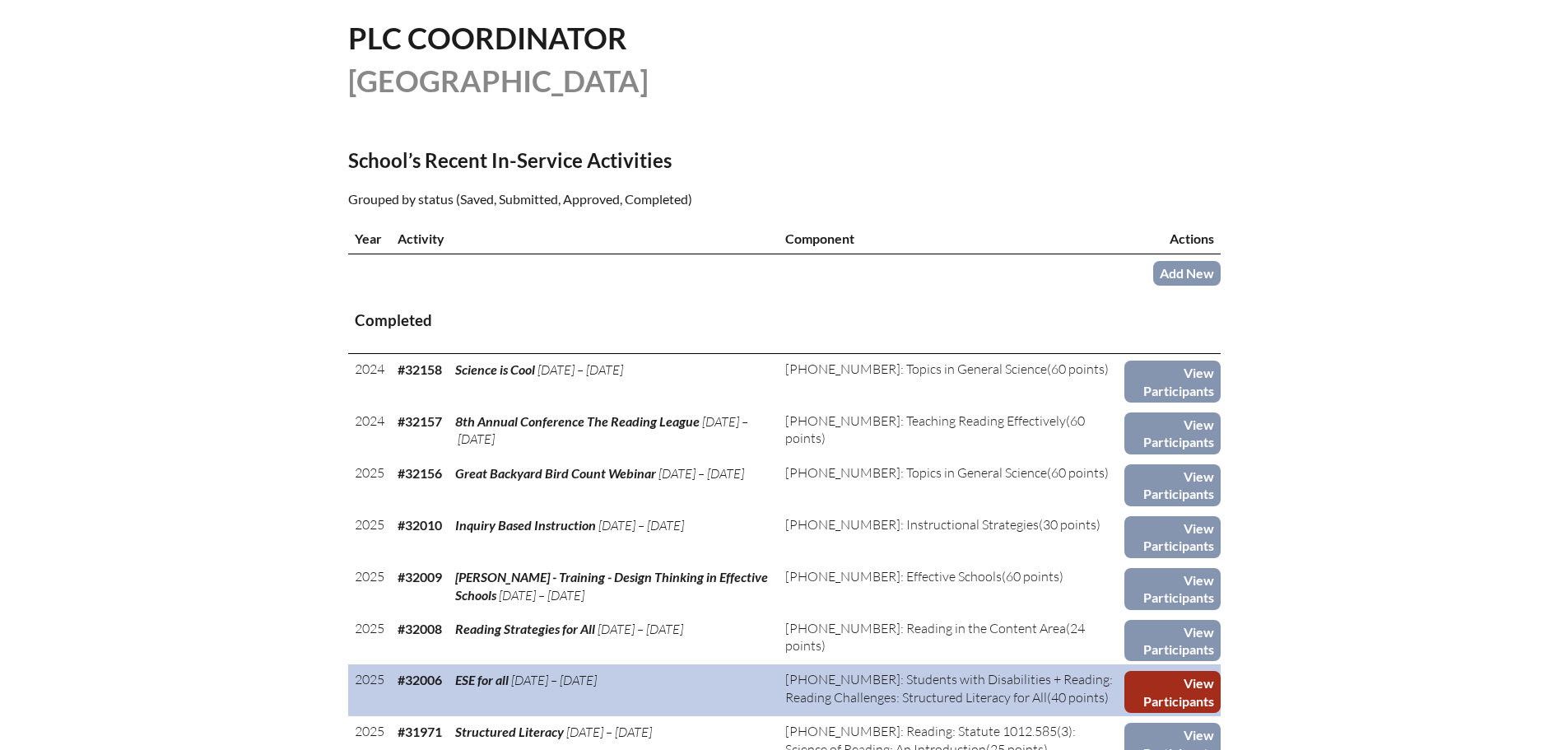
click at [1160, 681] on link "View Participants" at bounding box center [1172, 692] width 96 height 42
